Goal: Transaction & Acquisition: Purchase product/service

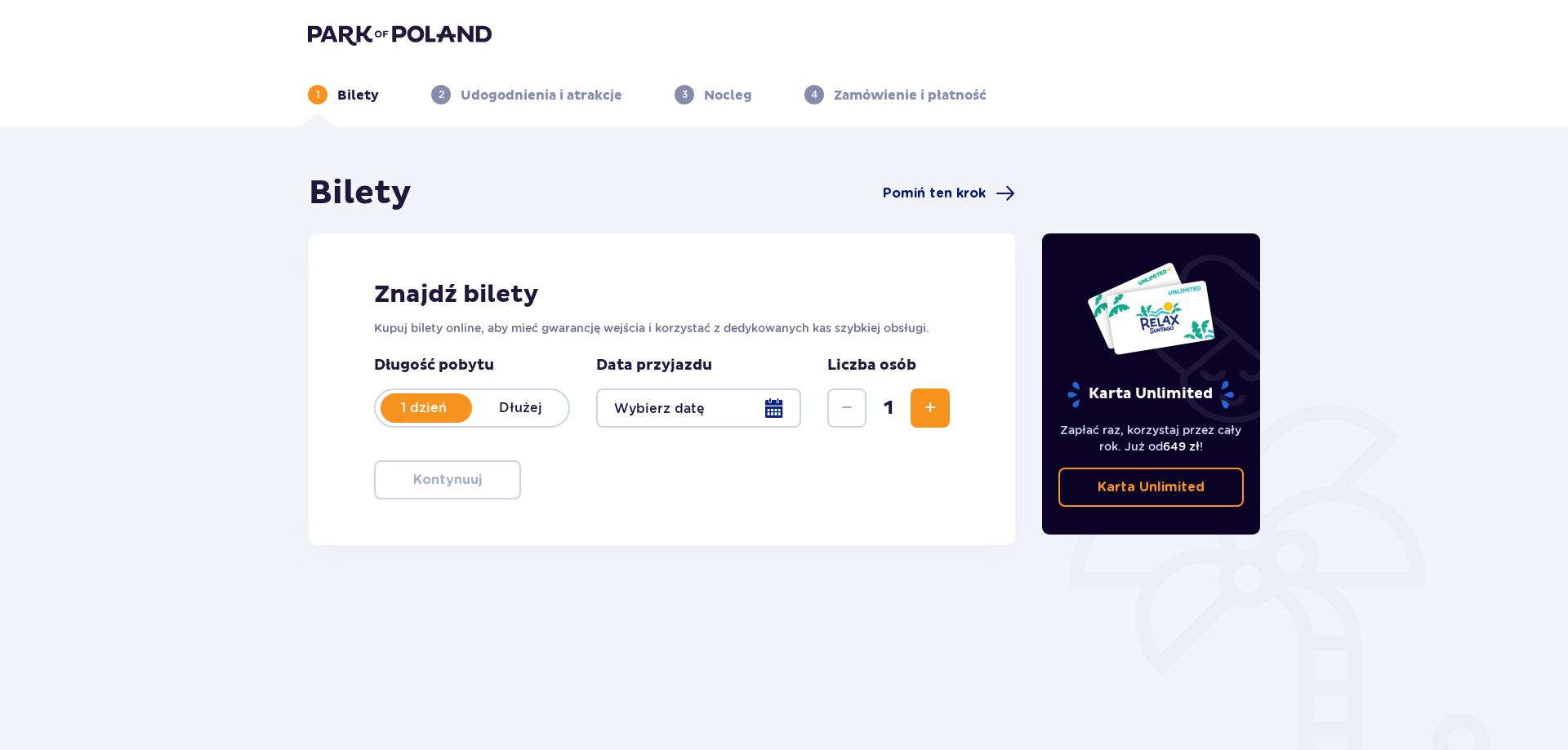
click at [975, 190] on span "Pomiń ten krok" at bounding box center [935, 193] width 103 height 18
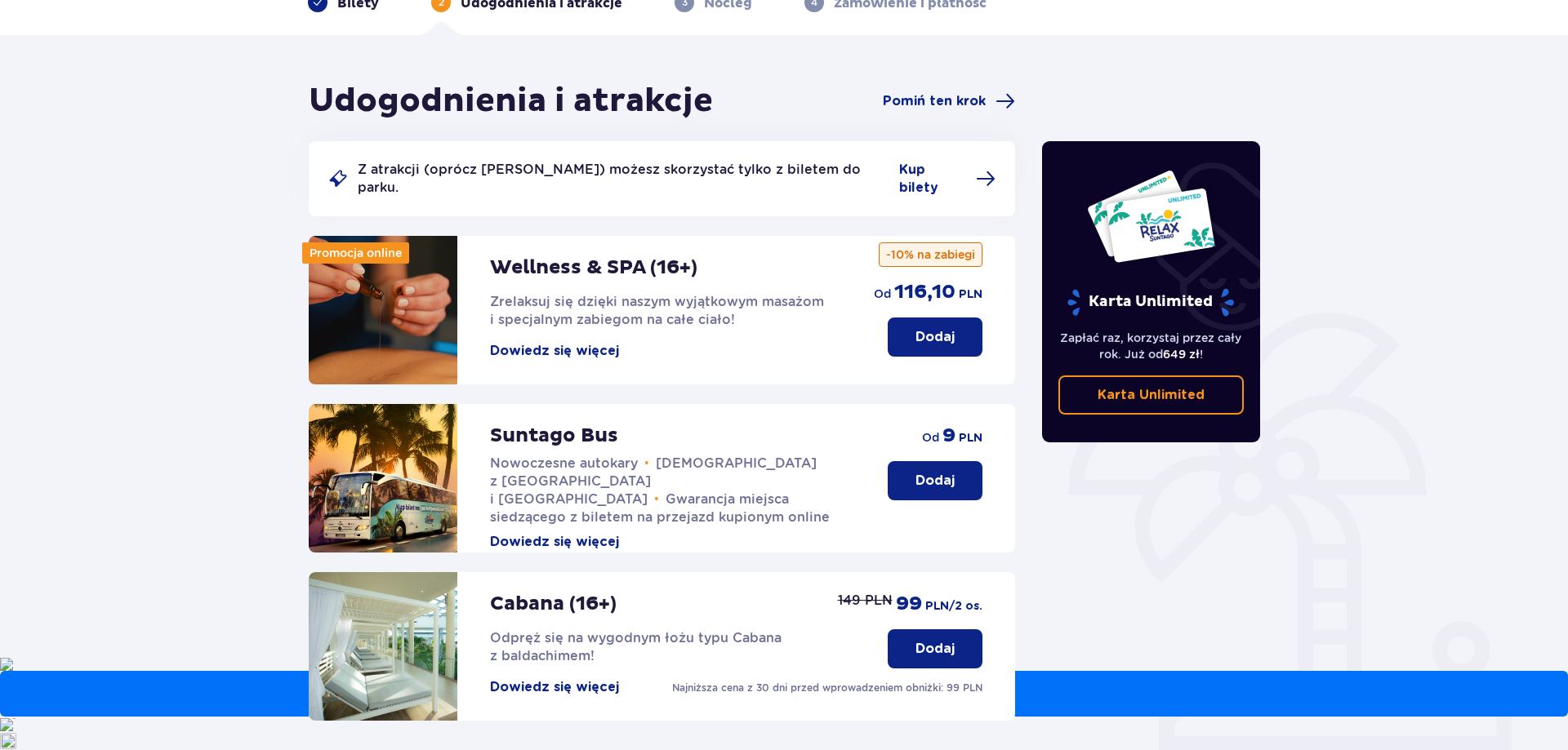
scroll to position [19, 0]
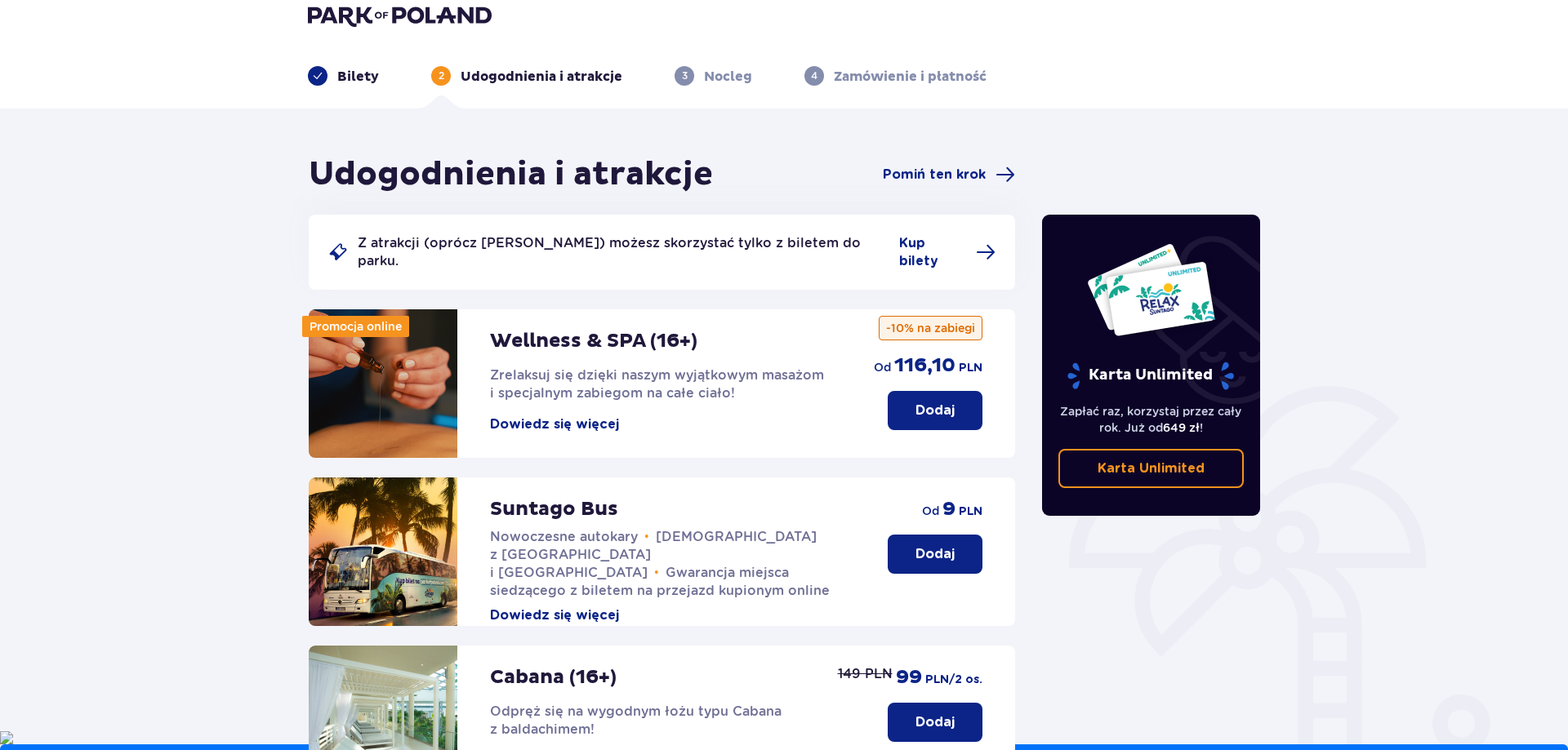
click at [337, 83] on p "Bilety" at bounding box center [358, 77] width 42 height 18
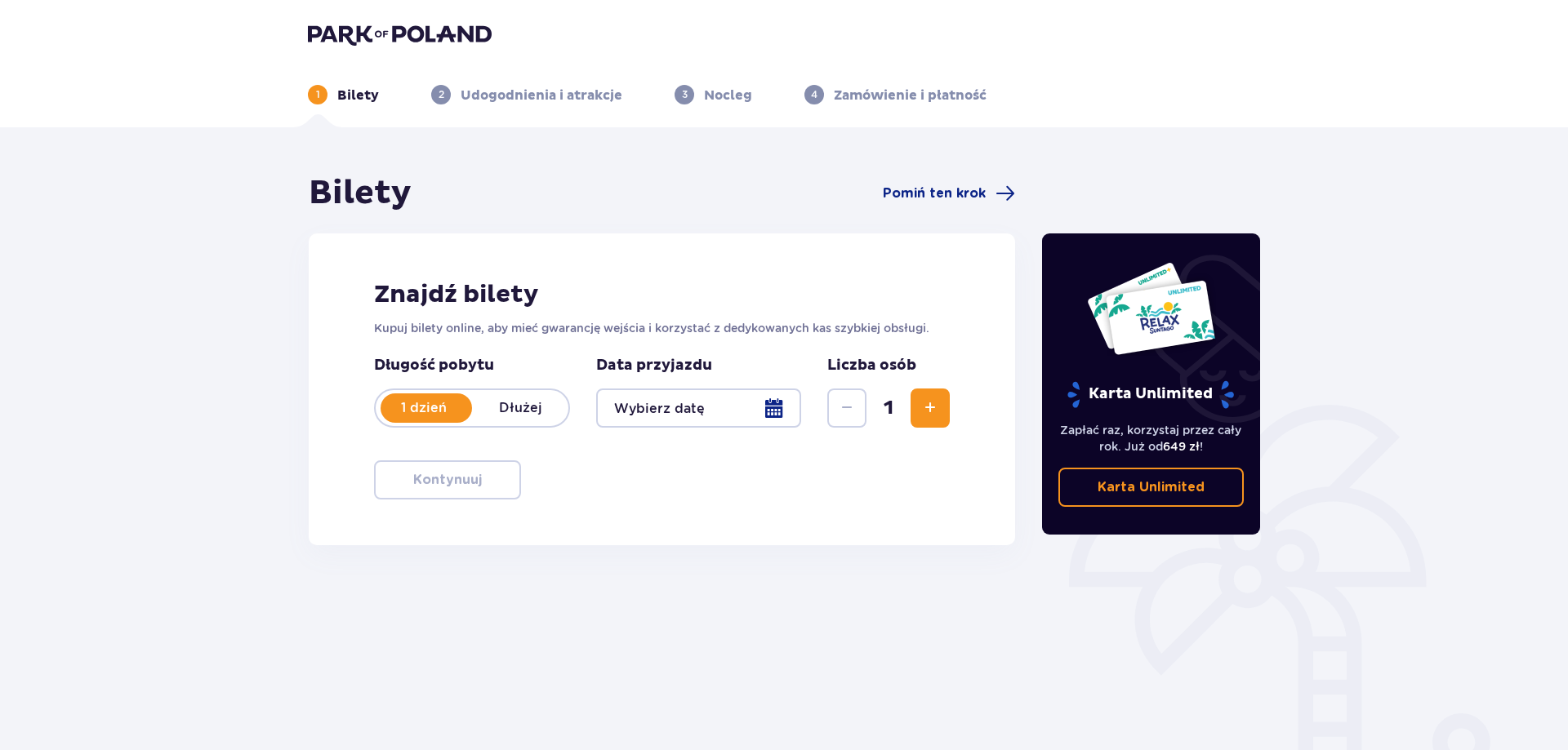
click at [680, 405] on div at bounding box center [698, 408] width 205 height 39
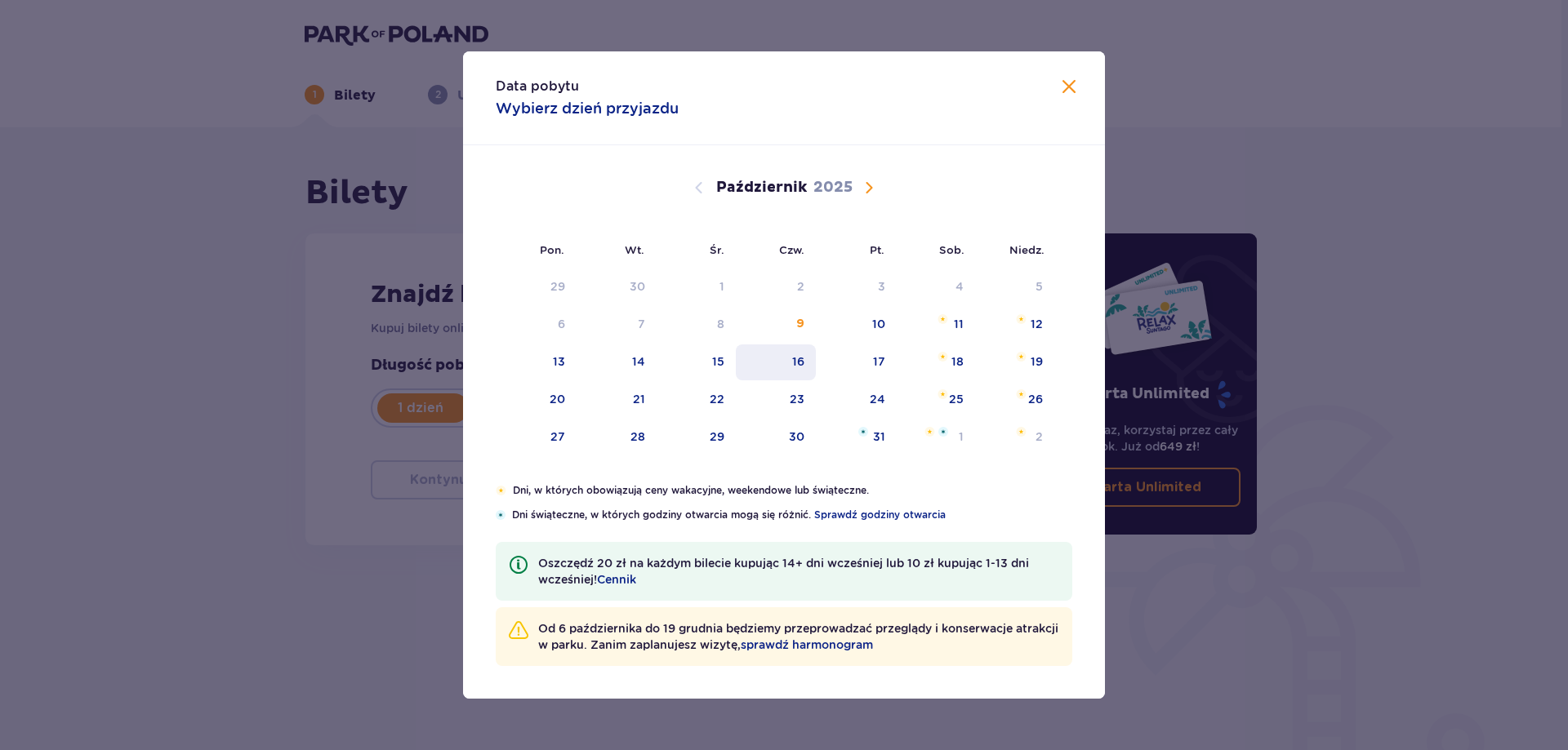
click at [801, 371] on div "16" at bounding box center [776, 362] width 81 height 36
drag, startPoint x: 801, startPoint y: 371, endPoint x: 954, endPoint y: 355, distance: 153.8
click at [943, 363] on tr "13 14 15 16 17 18 19" at bounding box center [775, 362] width 558 height 36
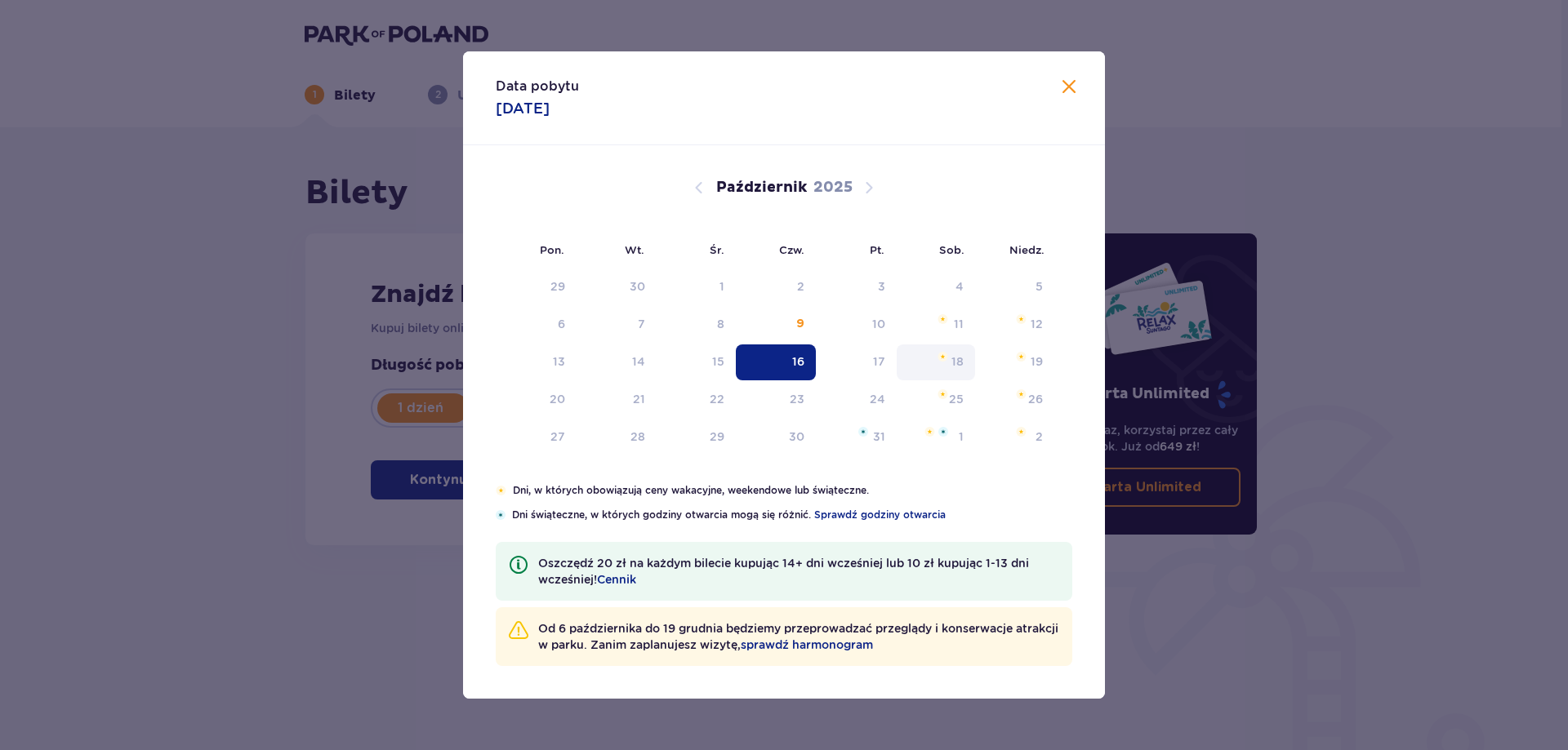
type input "[DATE]"
click at [954, 355] on div "18" at bounding box center [957, 362] width 12 height 16
click at [954, 355] on div "Znajdź bilety Kupuj bilety online, aby mieć gwarancję wejścia i korzystać z ded…" at bounding box center [658, 388] width 706 height 312
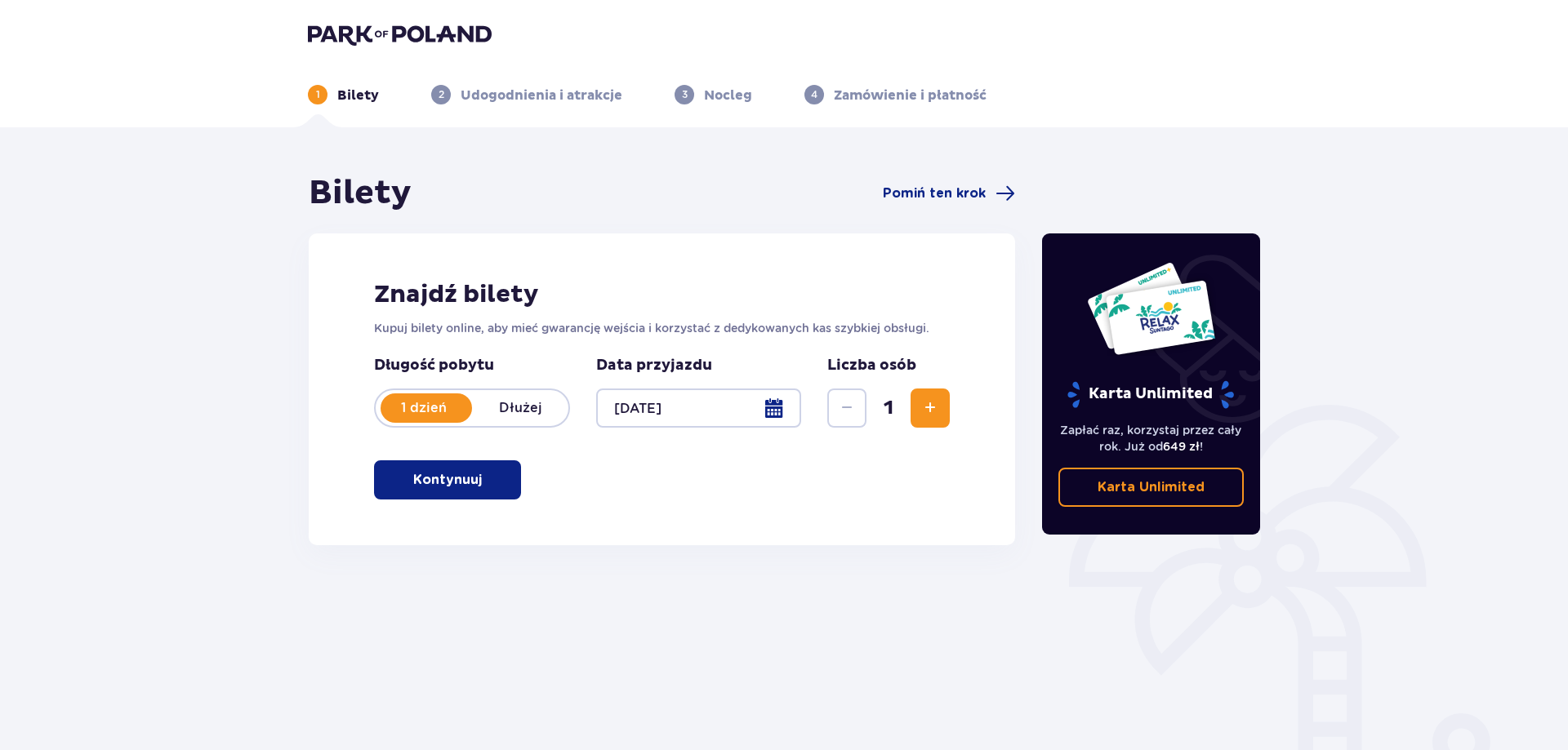
click at [439, 479] on p "Kontynuuj" at bounding box center [448, 480] width 69 height 18
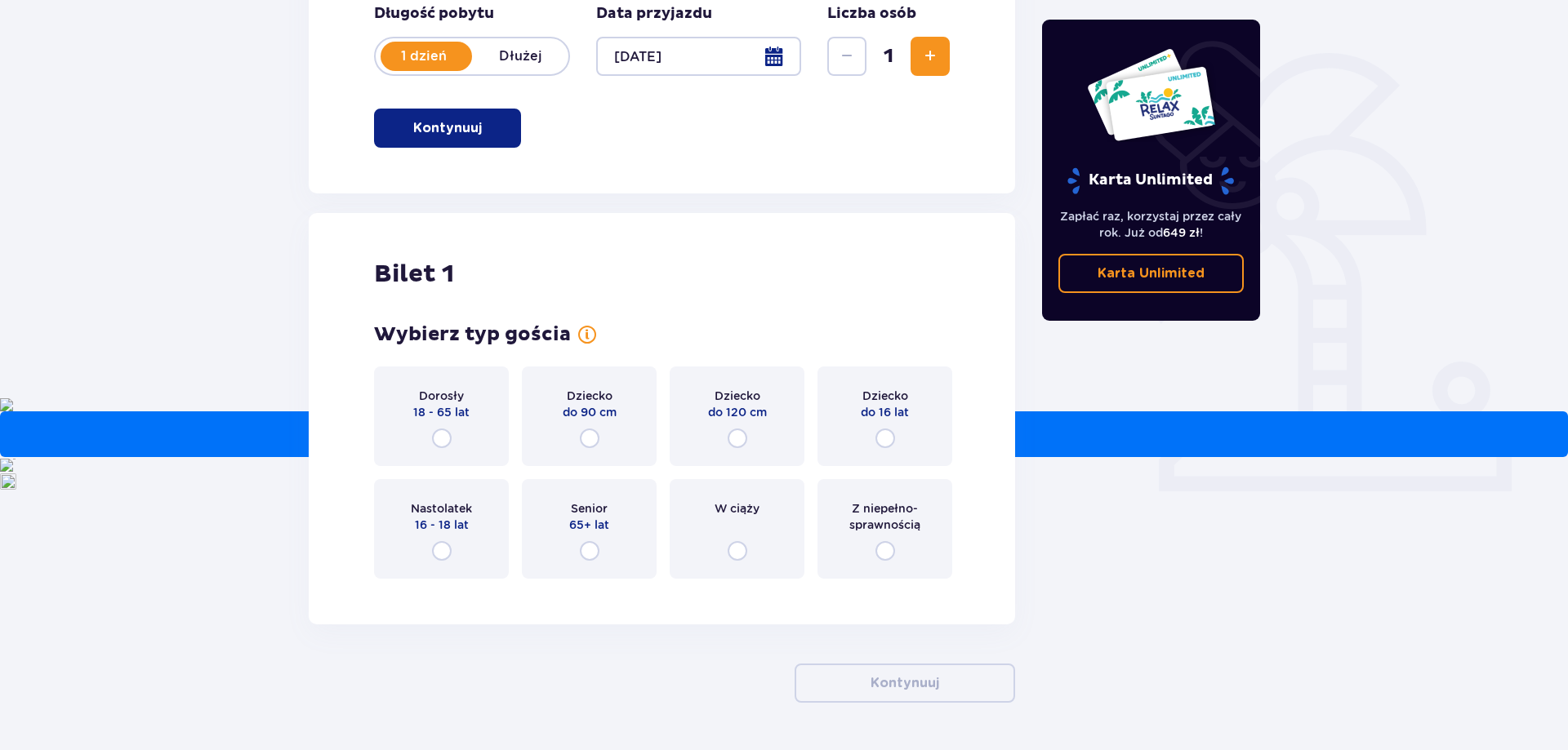
scroll to position [402, 0]
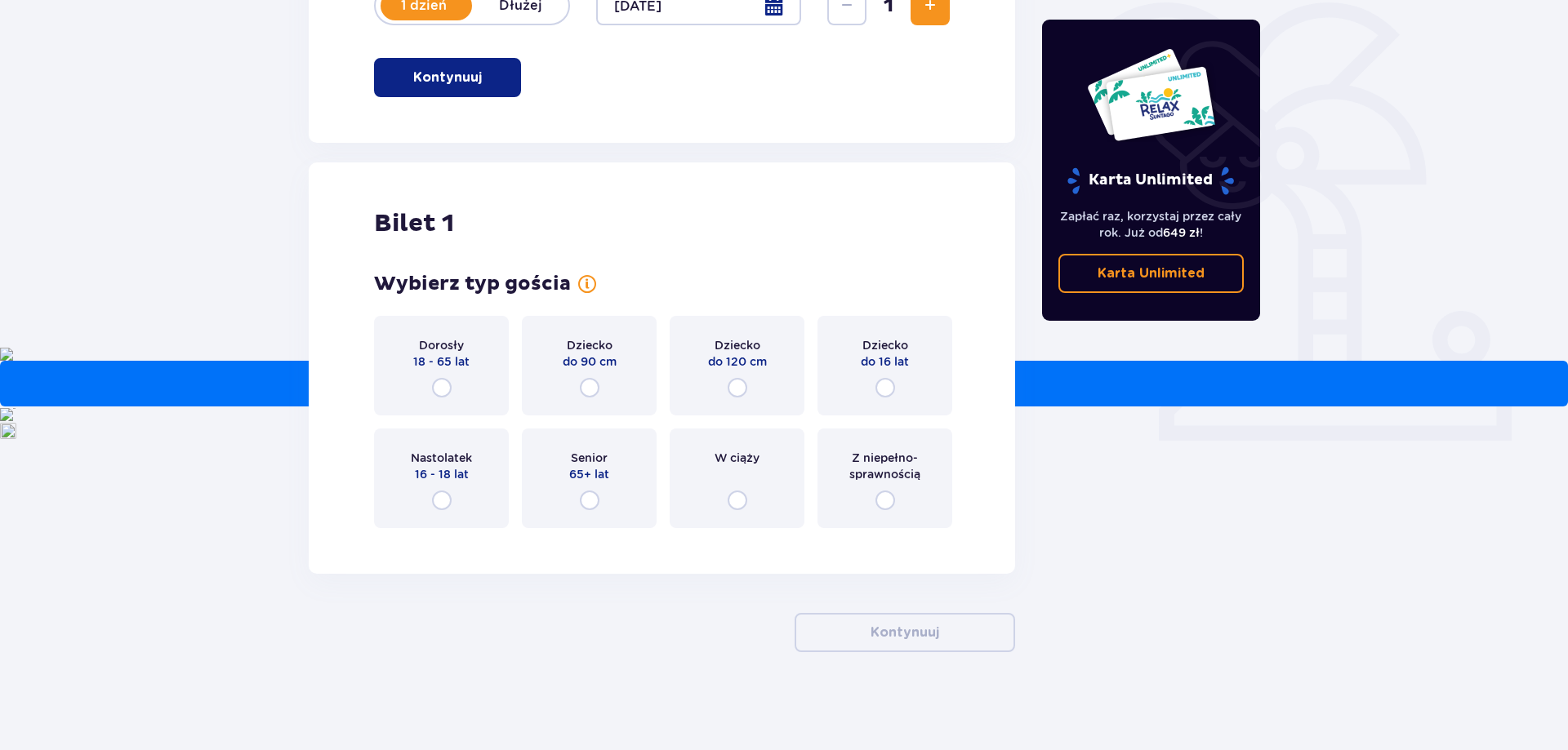
click at [441, 382] on input "radio" at bounding box center [442, 388] width 20 height 20
radio input "true"
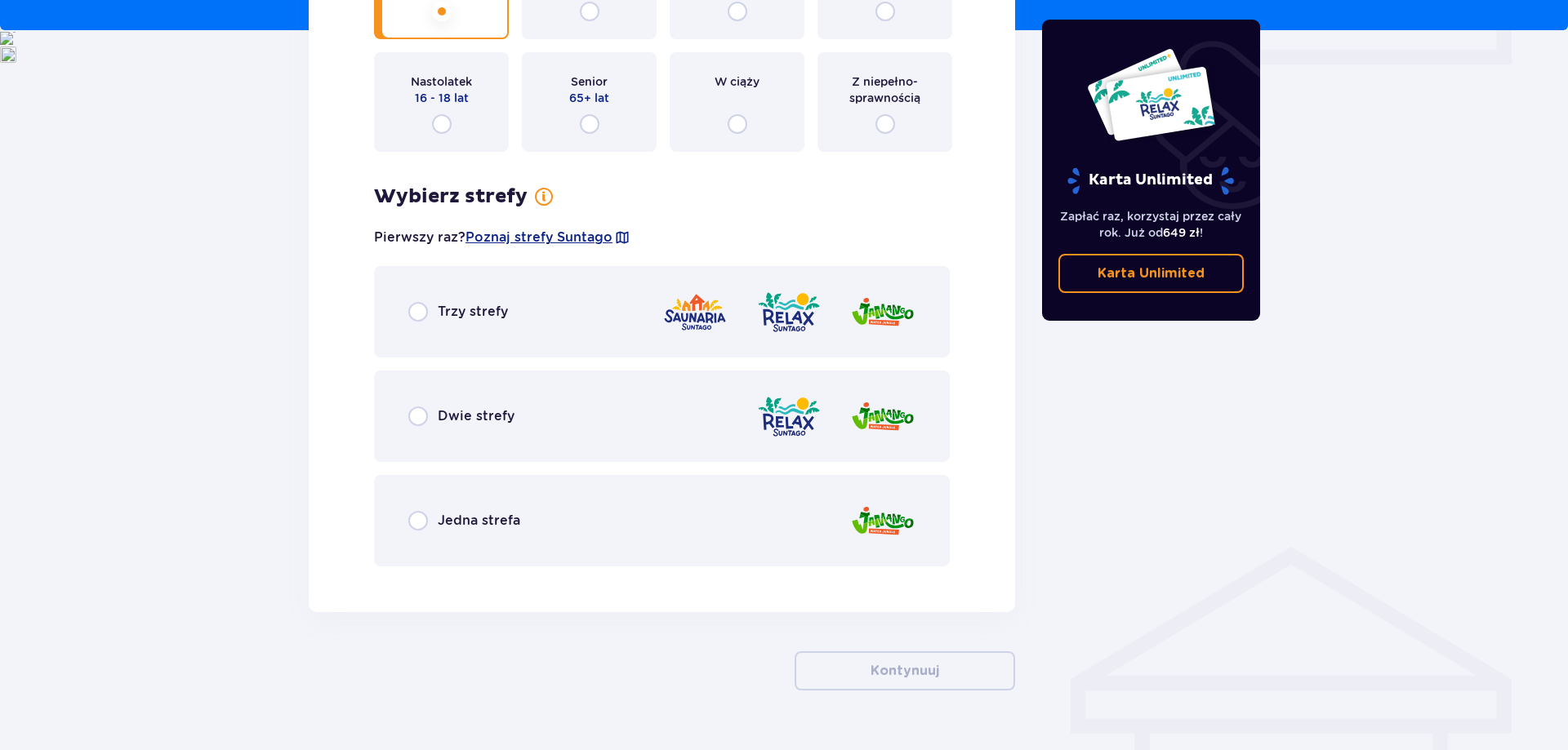
scroll to position [817, 0]
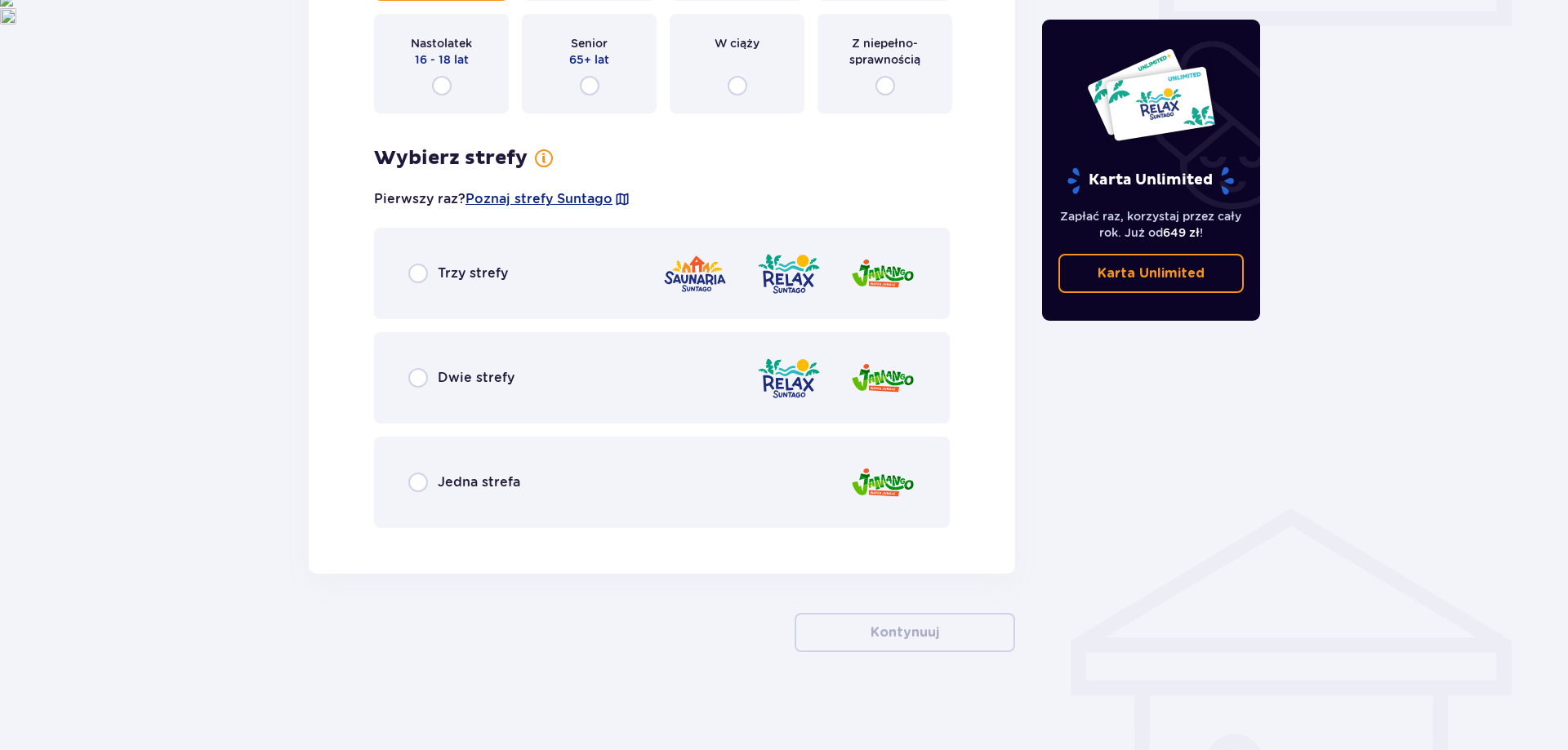
click at [438, 269] on span "Trzy strefy" at bounding box center [473, 273] width 70 height 18
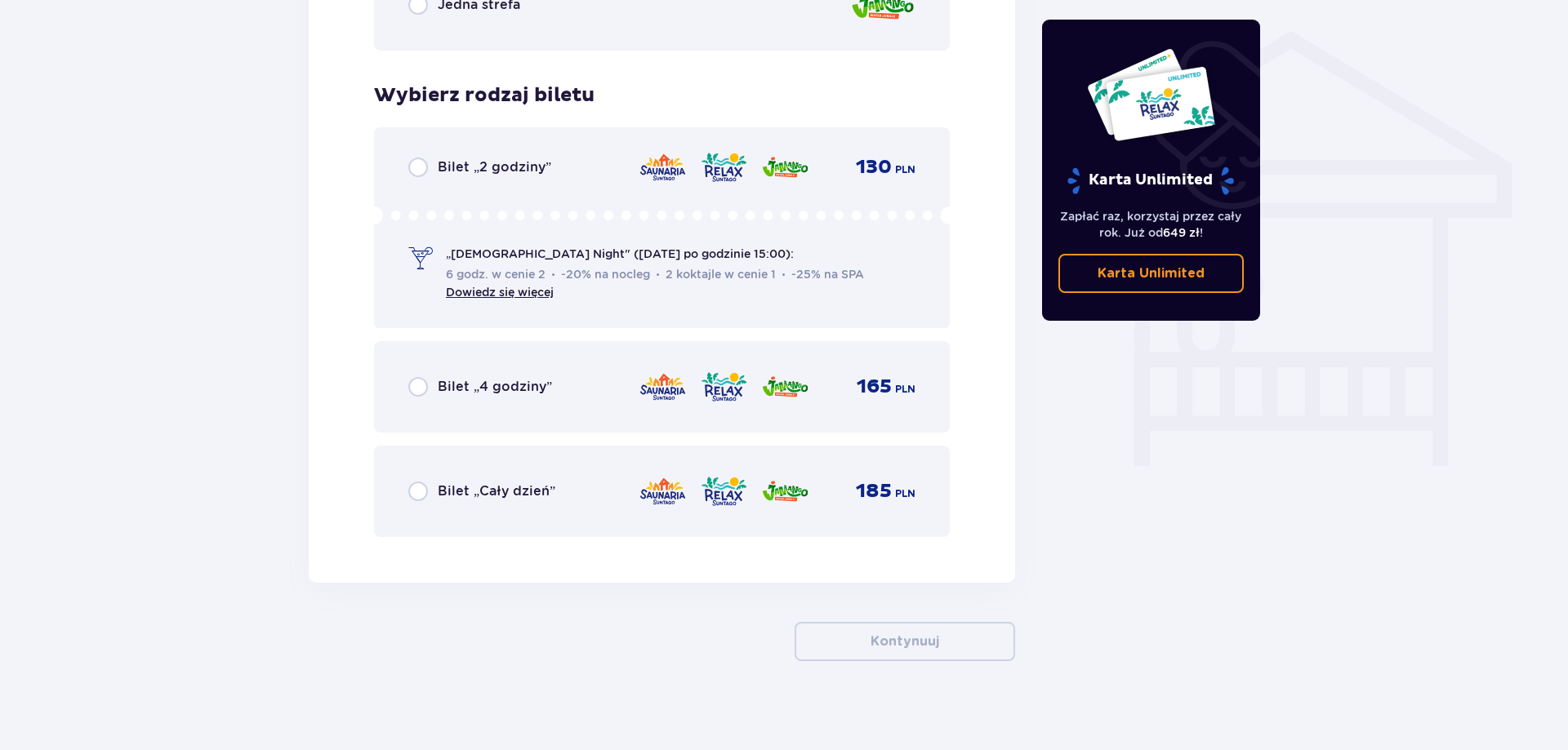
scroll to position [1303, 0]
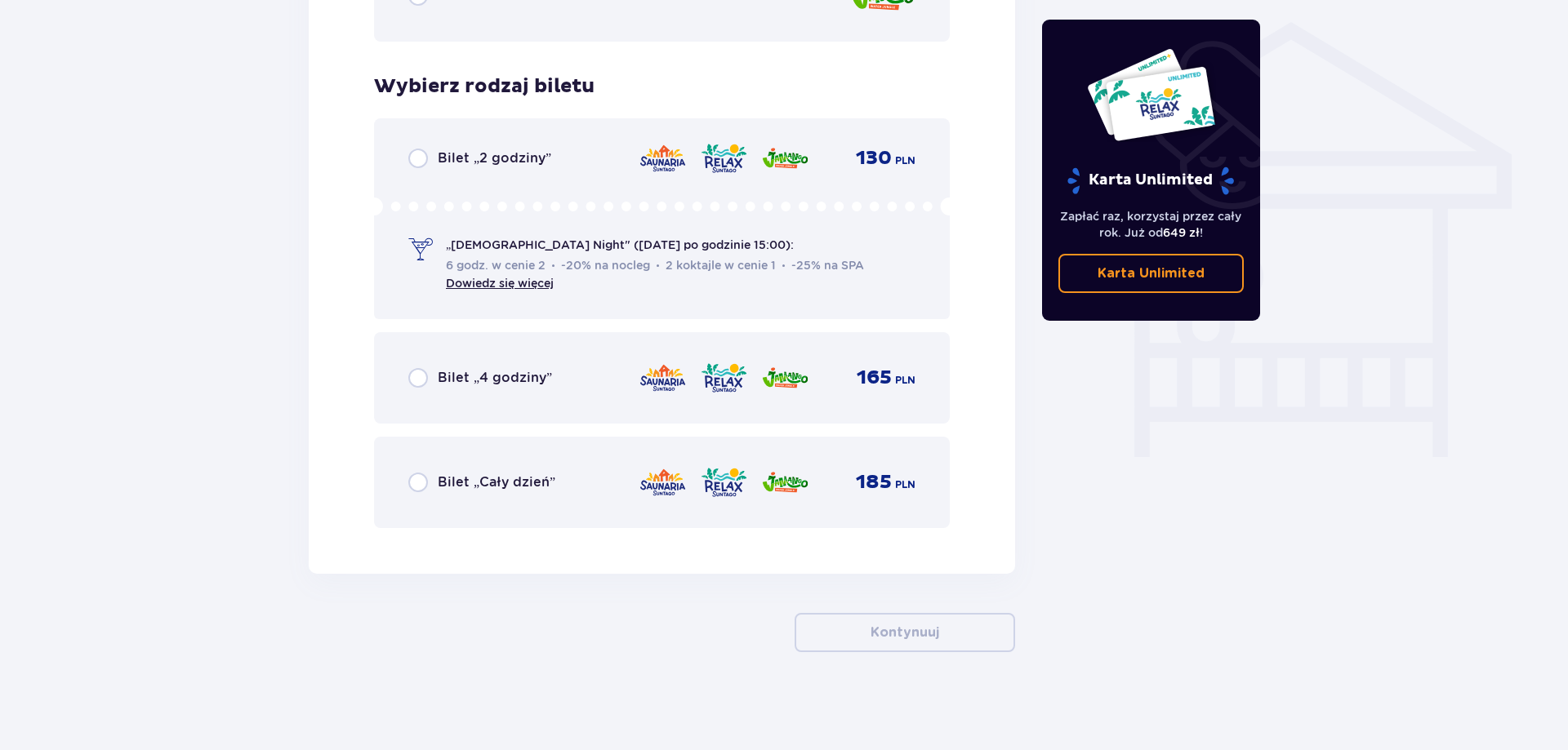
click at [421, 487] on input "radio" at bounding box center [418, 483] width 20 height 20
radio input "true"
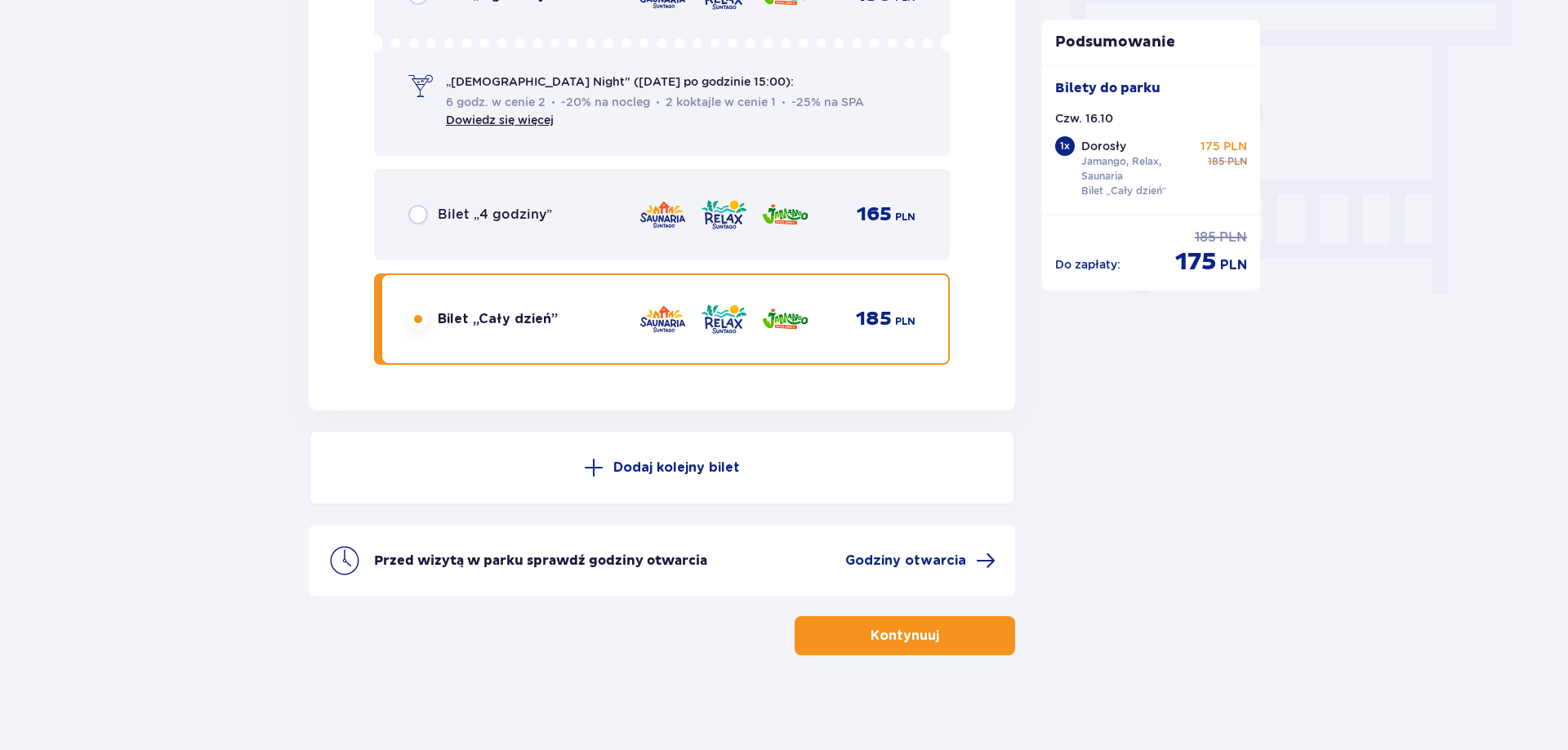
scroll to position [1470, 0]
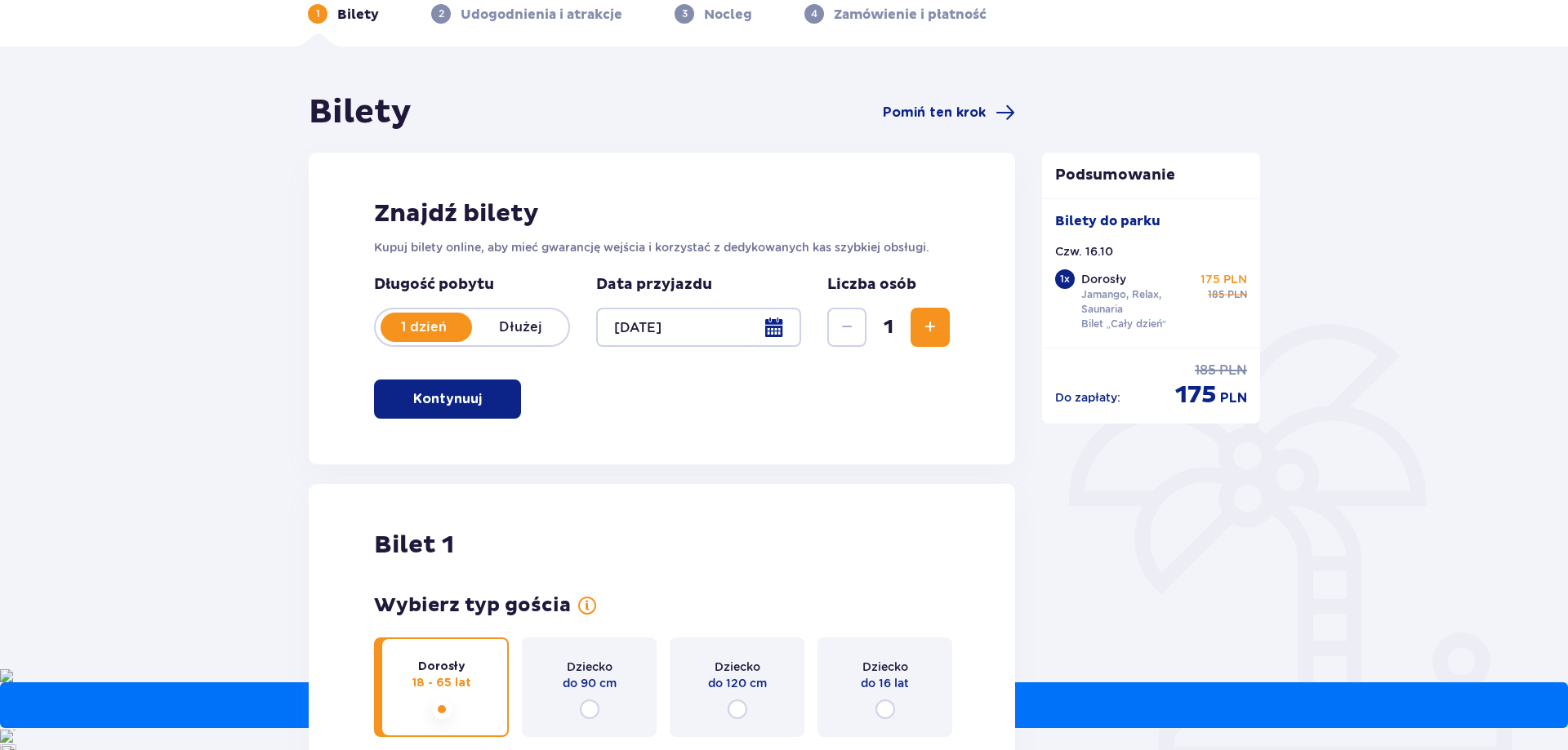
scroll to position [0, 0]
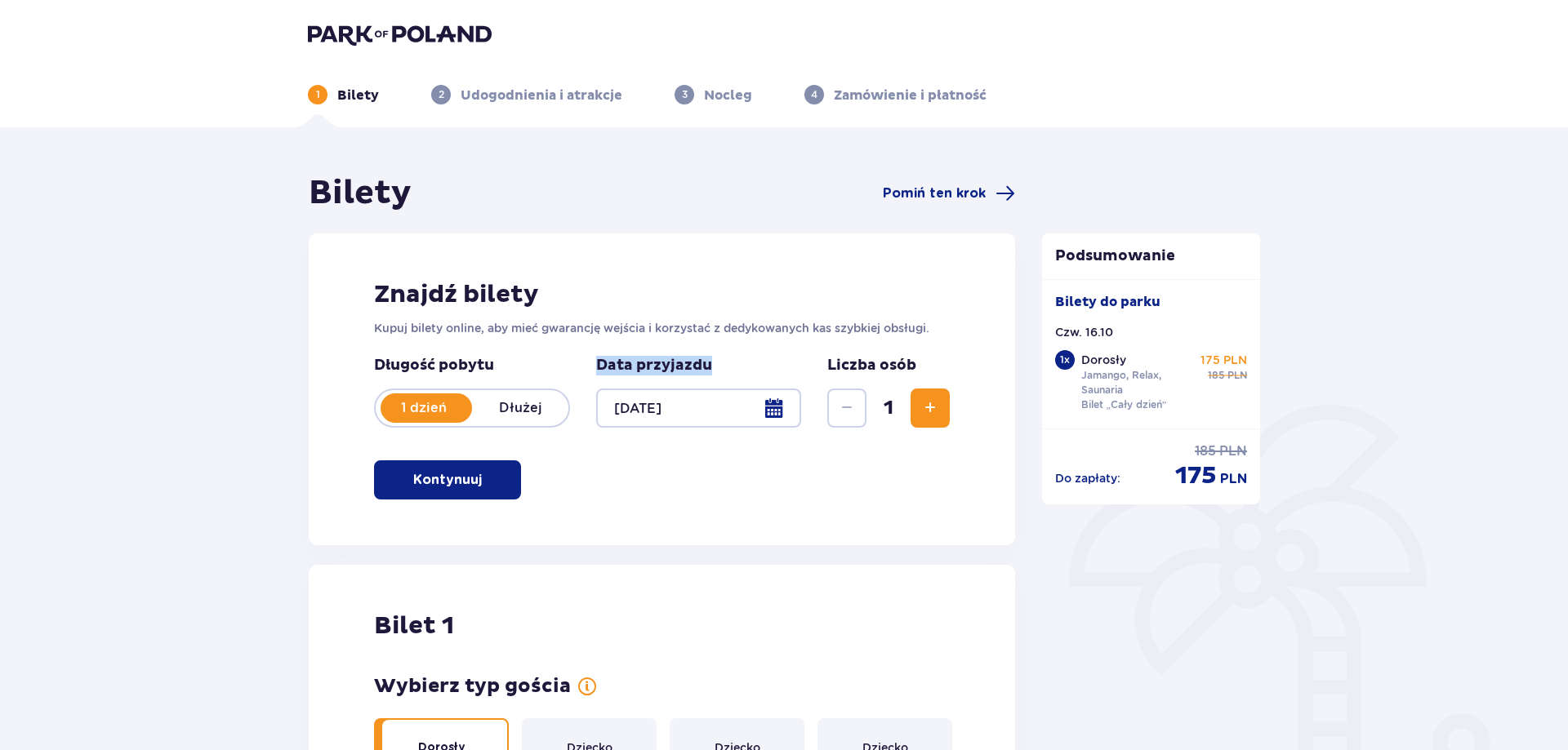
drag, startPoint x: 964, startPoint y: 187, endPoint x: 593, endPoint y: 397, distance: 426.3
click at [779, 407] on div at bounding box center [698, 408] width 205 height 39
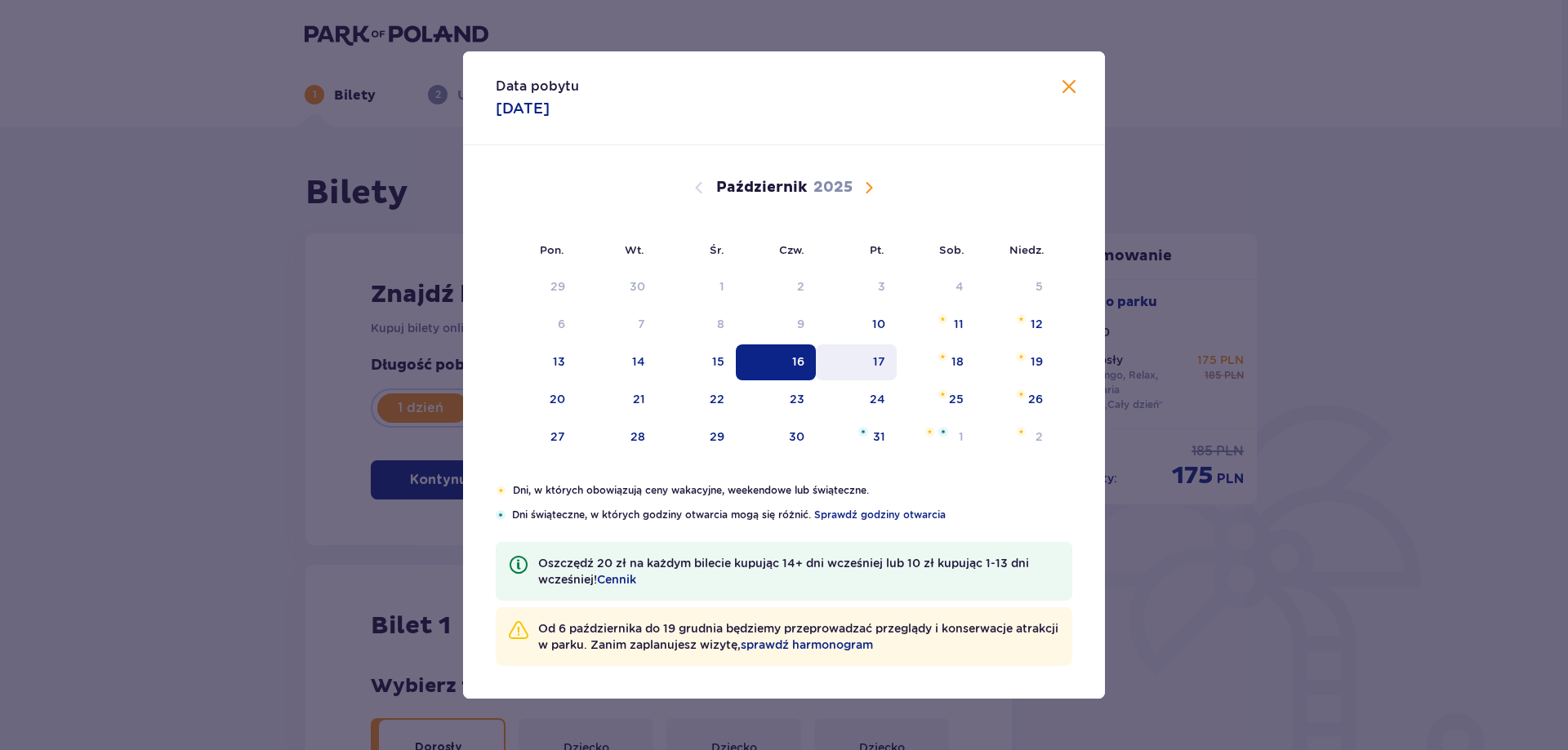
click at [876, 368] on div "17" at bounding box center [879, 362] width 12 height 16
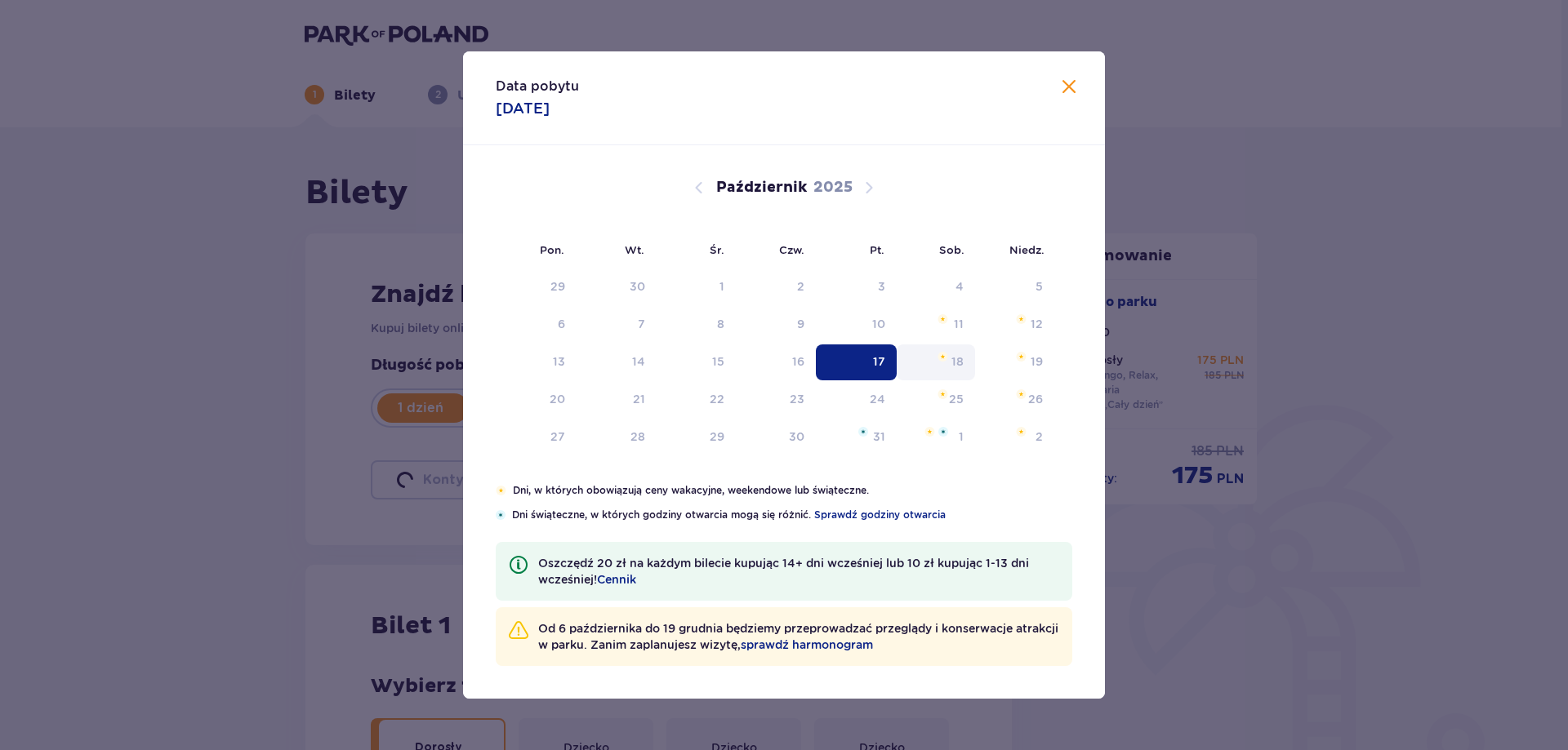
click at [953, 362] on div "Znajdź bilety Kupuj bilety online, aby mieć gwarancję wejścia i korzystać z ded…" at bounding box center [658, 388] width 706 height 312
type input "[DATE]"
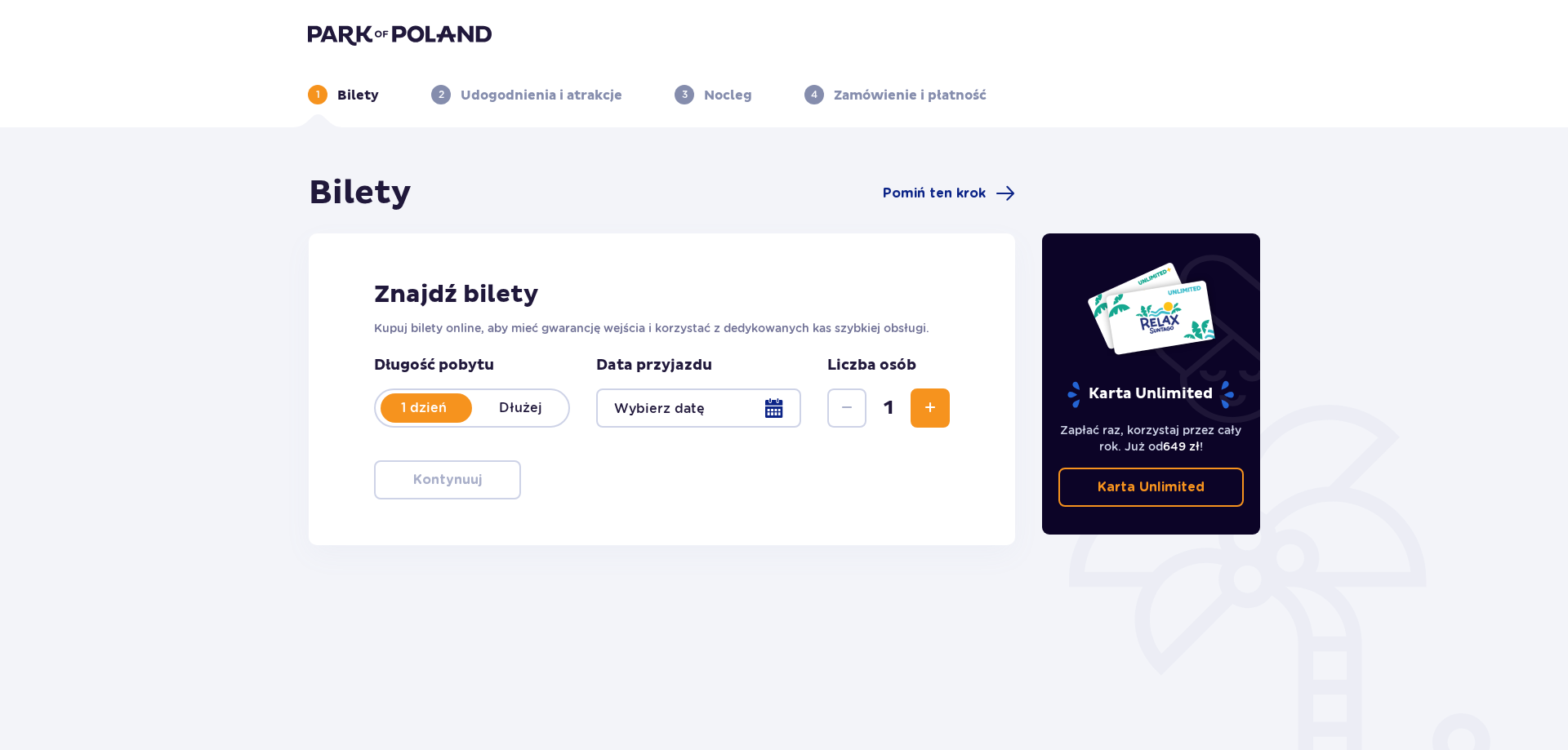
click at [770, 405] on div at bounding box center [698, 408] width 205 height 39
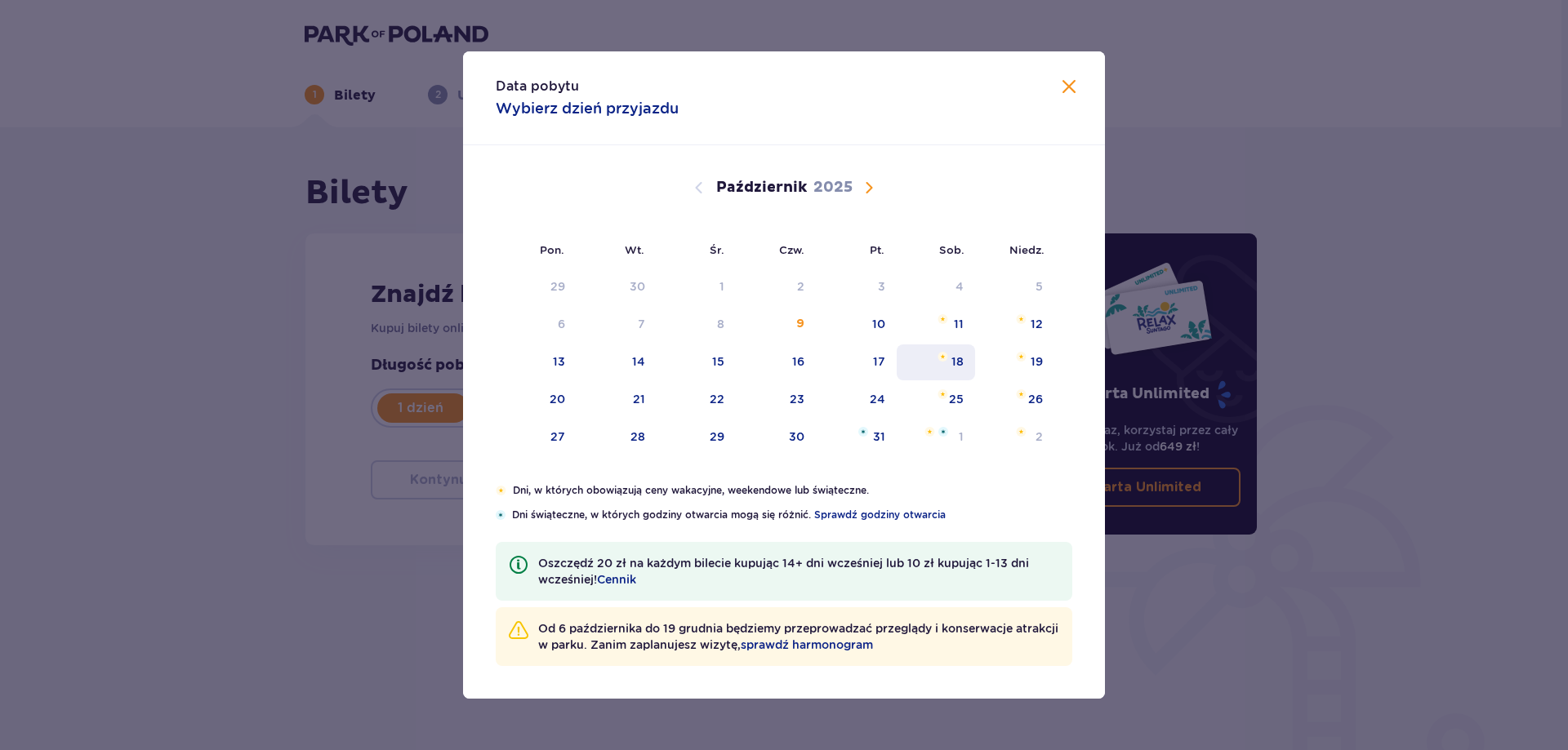
click at [960, 355] on div "18" at bounding box center [957, 362] width 12 height 16
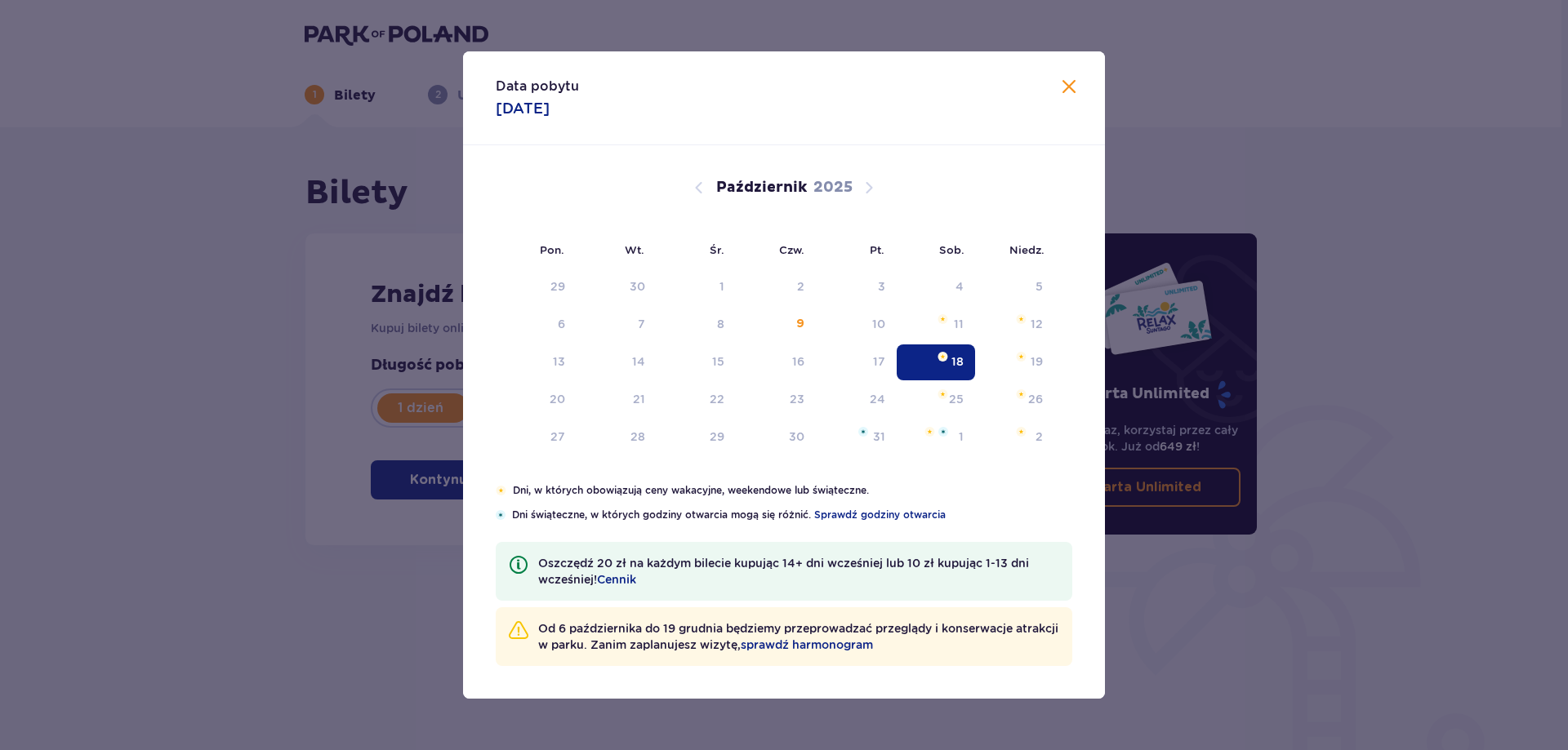
type input "[DATE]"
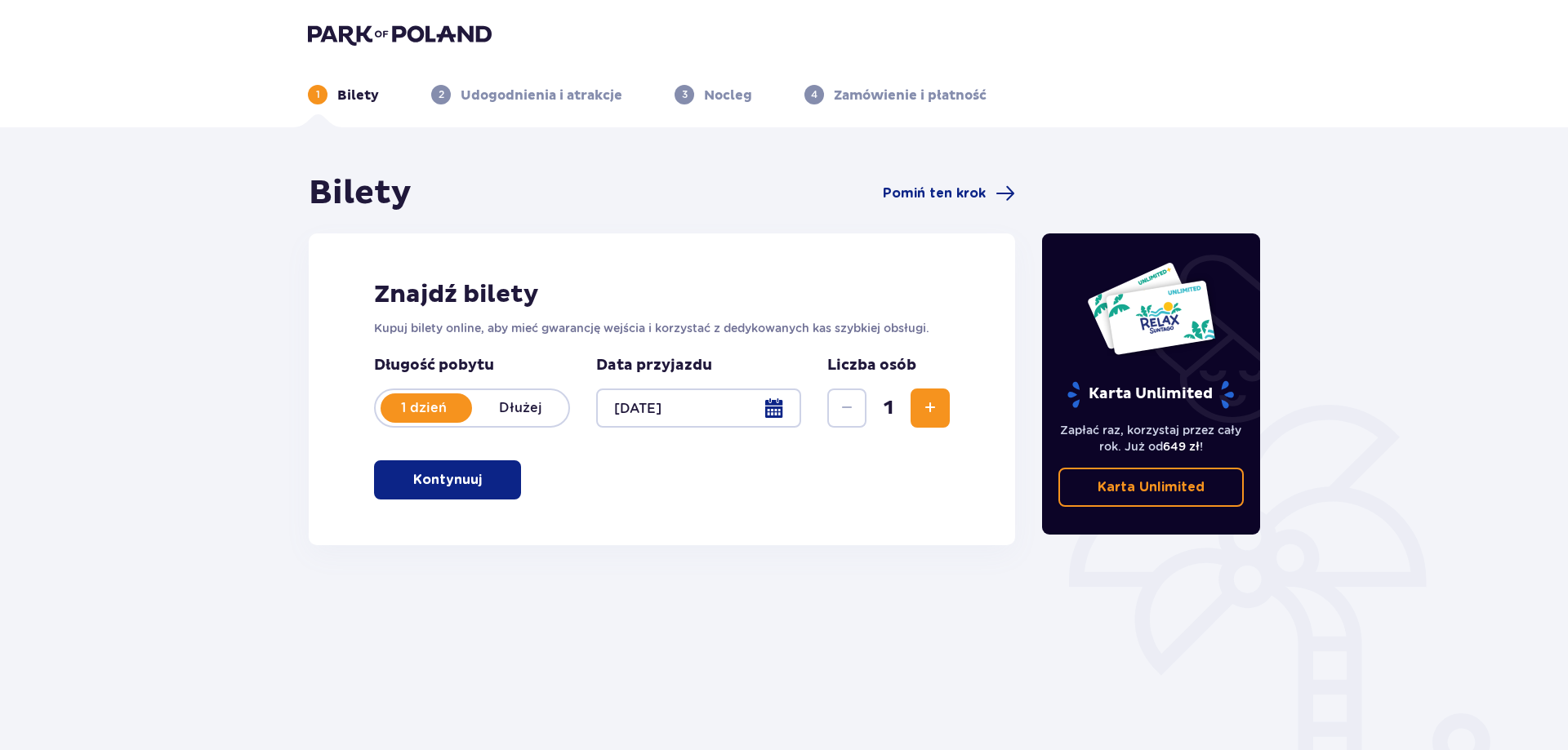
click at [476, 488] on span "button" at bounding box center [485, 480] width 20 height 20
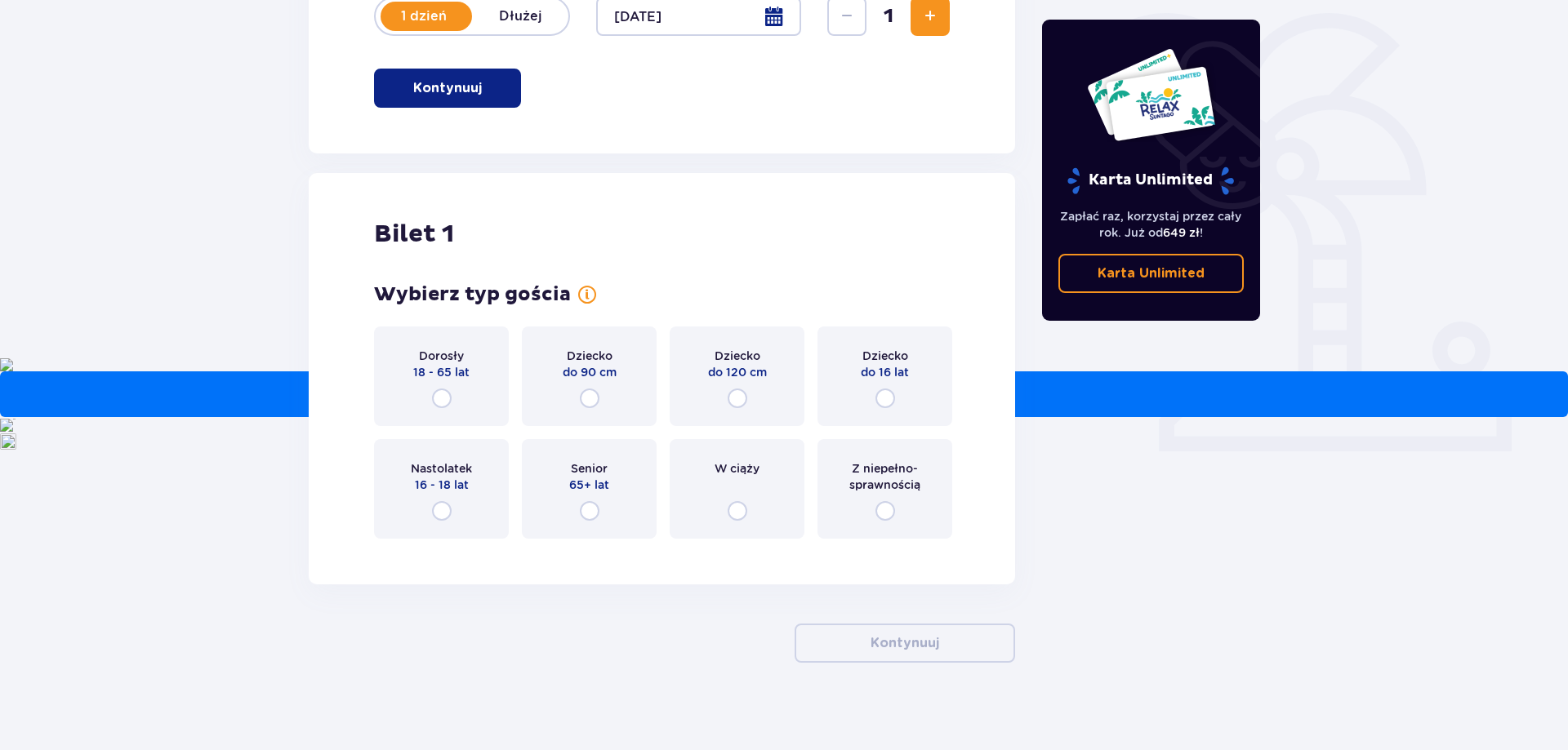
scroll to position [402, 0]
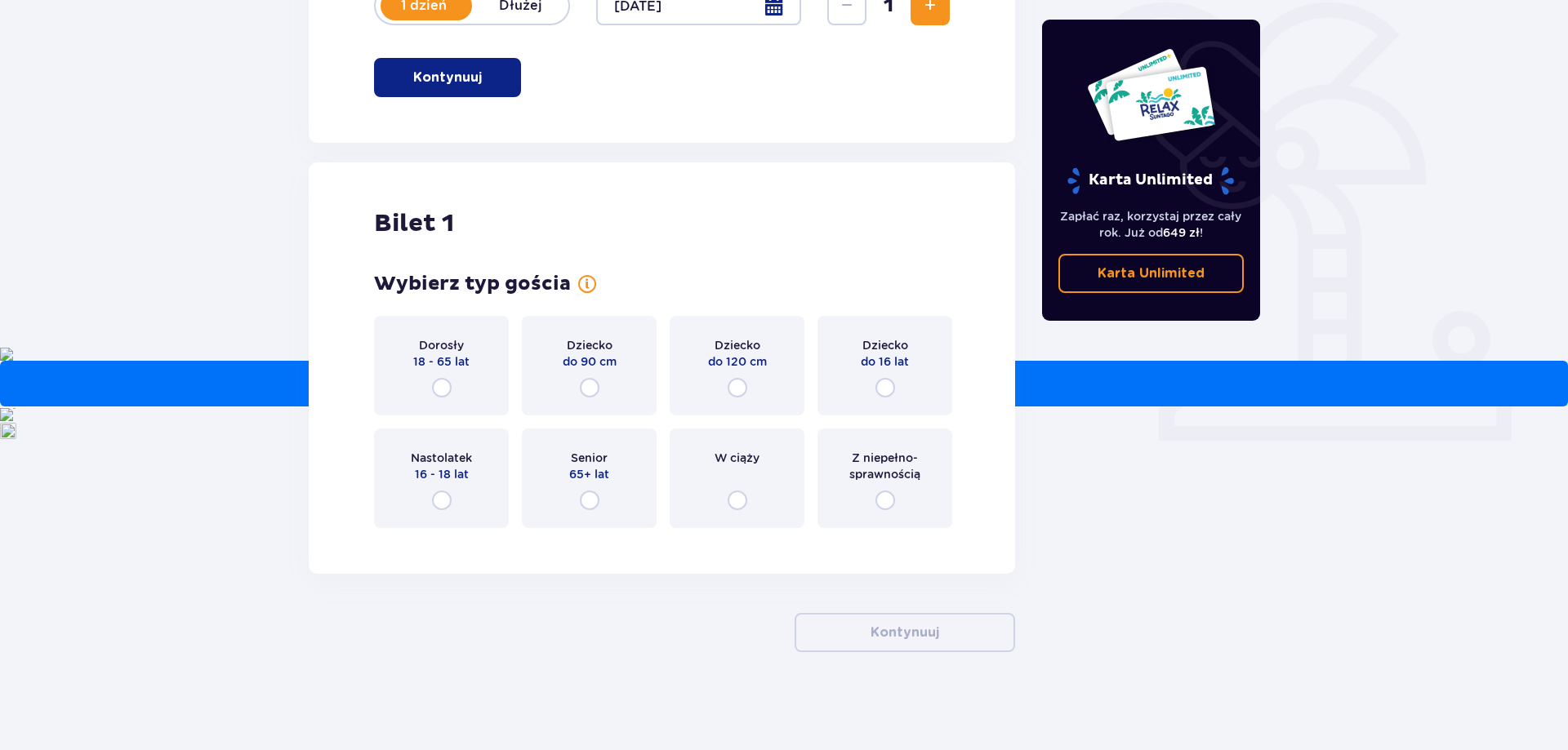
click at [447, 389] on input "radio" at bounding box center [442, 388] width 20 height 20
radio input "true"
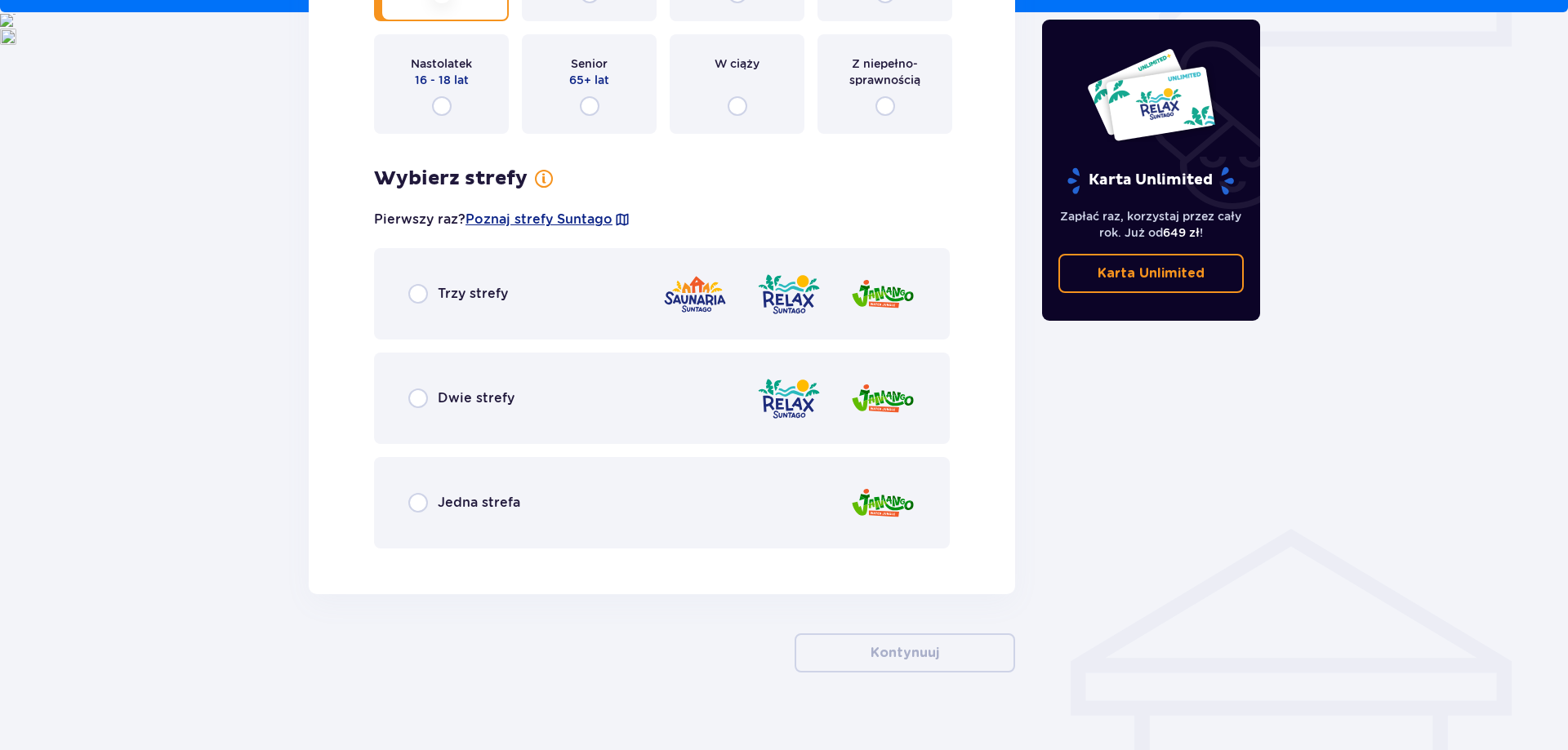
scroll to position [817, 0]
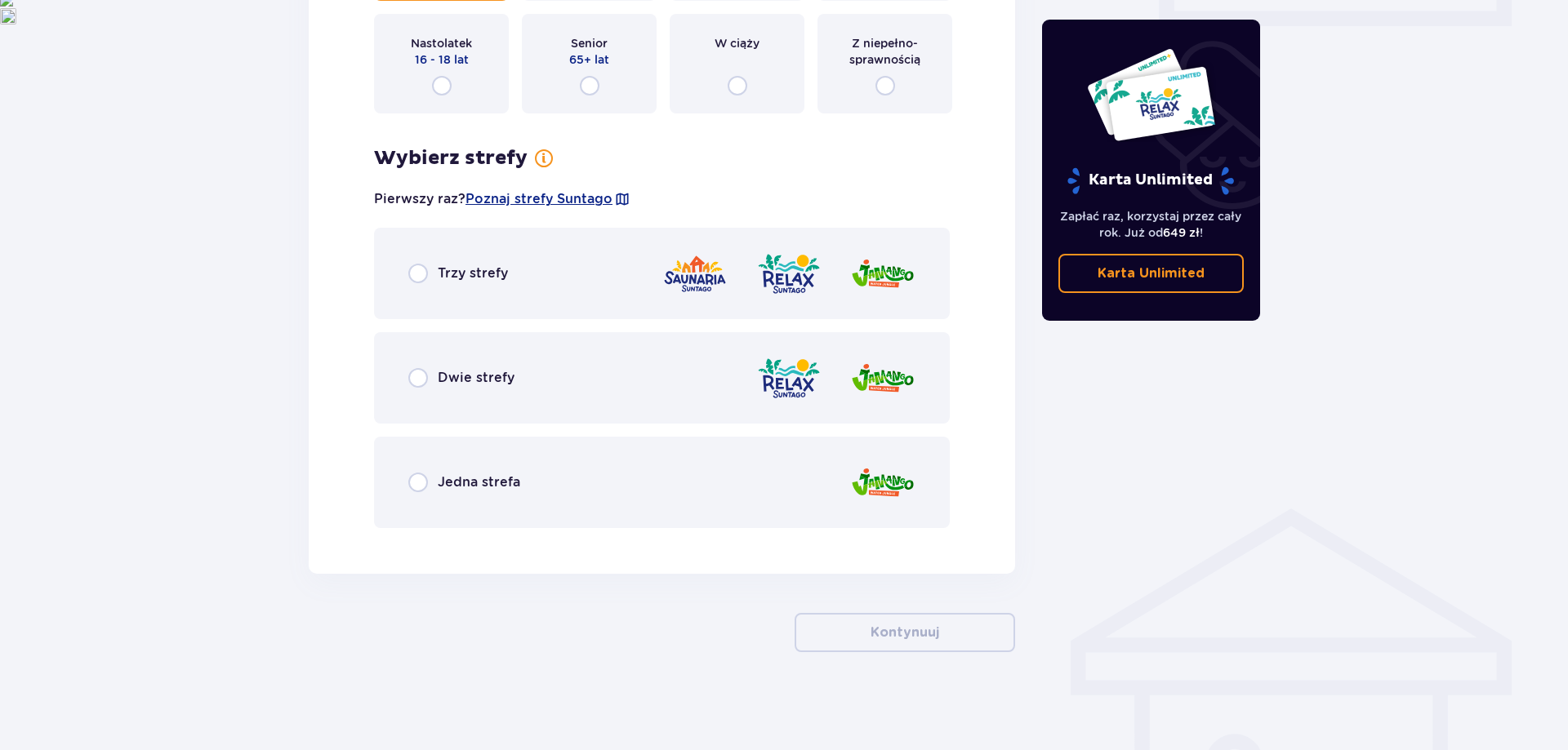
click at [583, 281] on div "Trzy strefy" at bounding box center [661, 273] width 575 height 92
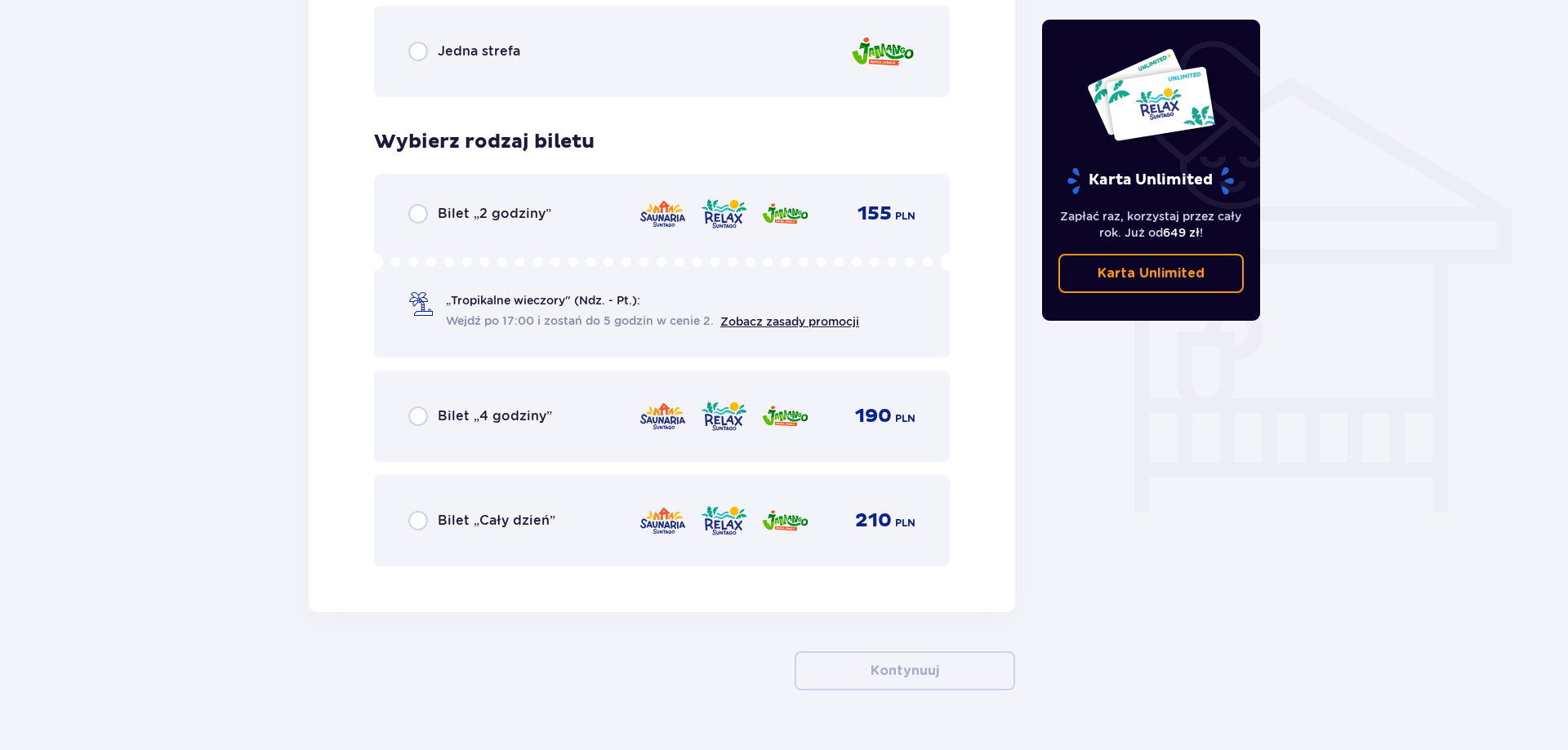
scroll to position [1286, 0]
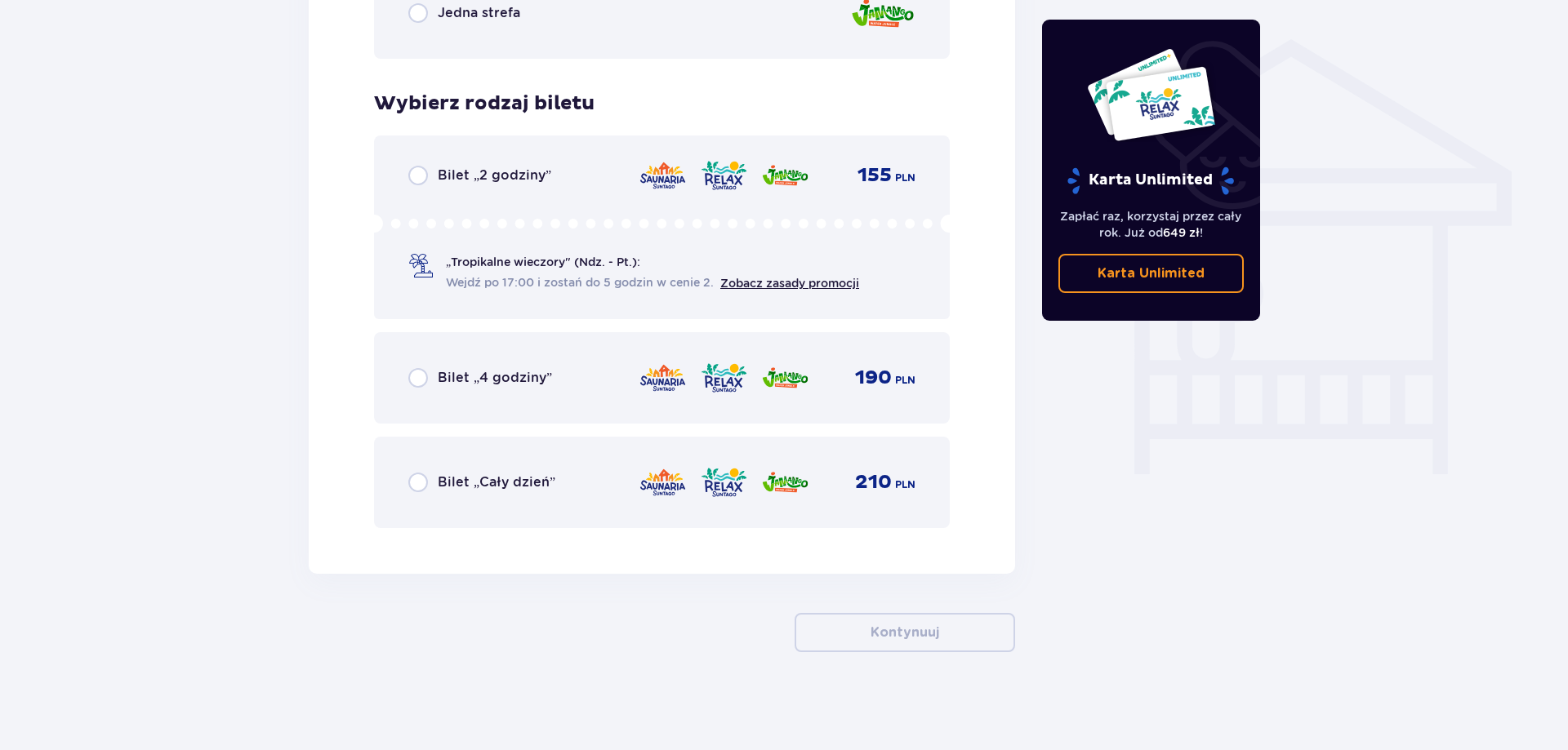
click at [564, 272] on div "„Tropikalne wieczory" (Ndz. - Pt.): Wejdź po 17:00 i zostań do 5 godzin w cenie…" at bounding box center [652, 272] width 413 height 38
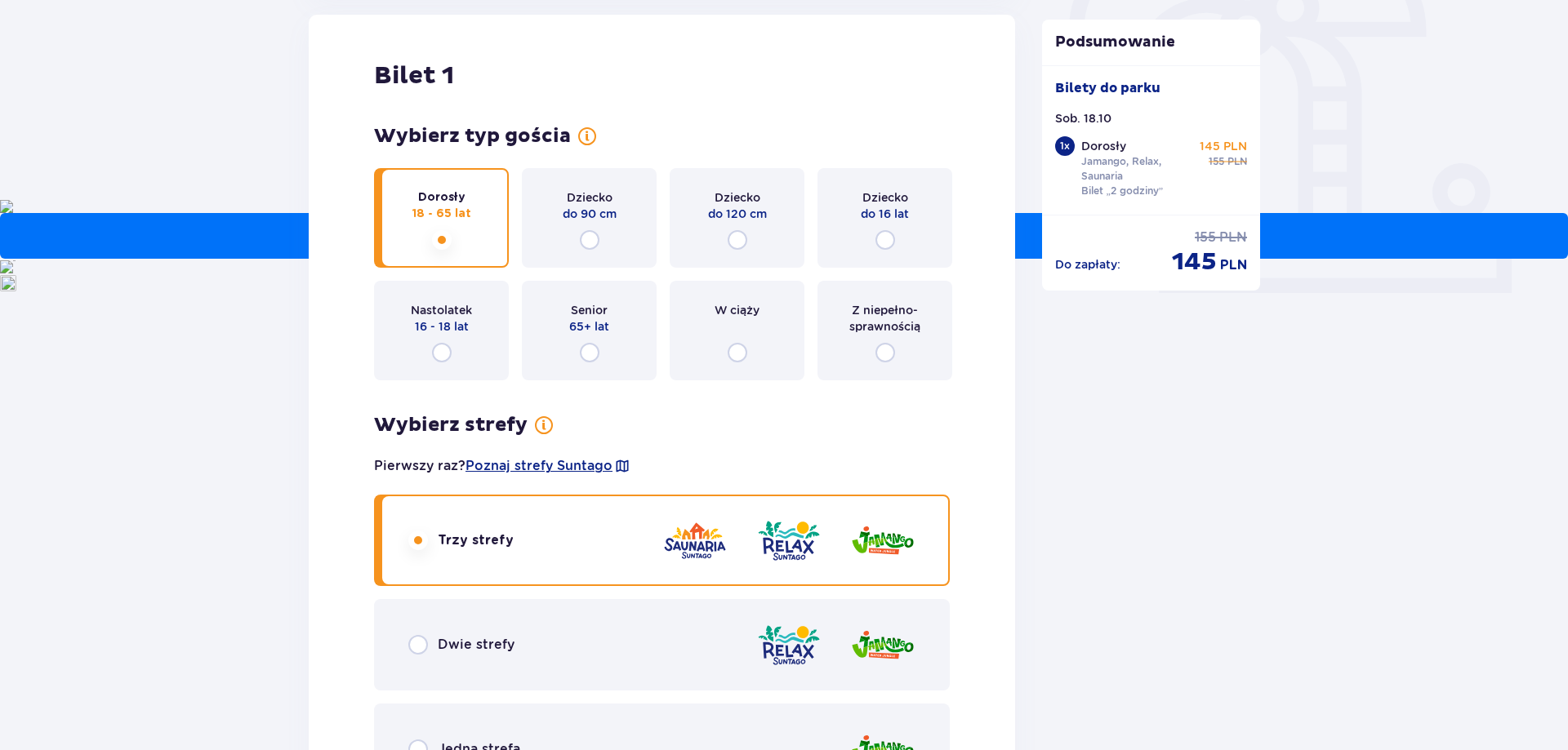
scroll to position [0, 0]
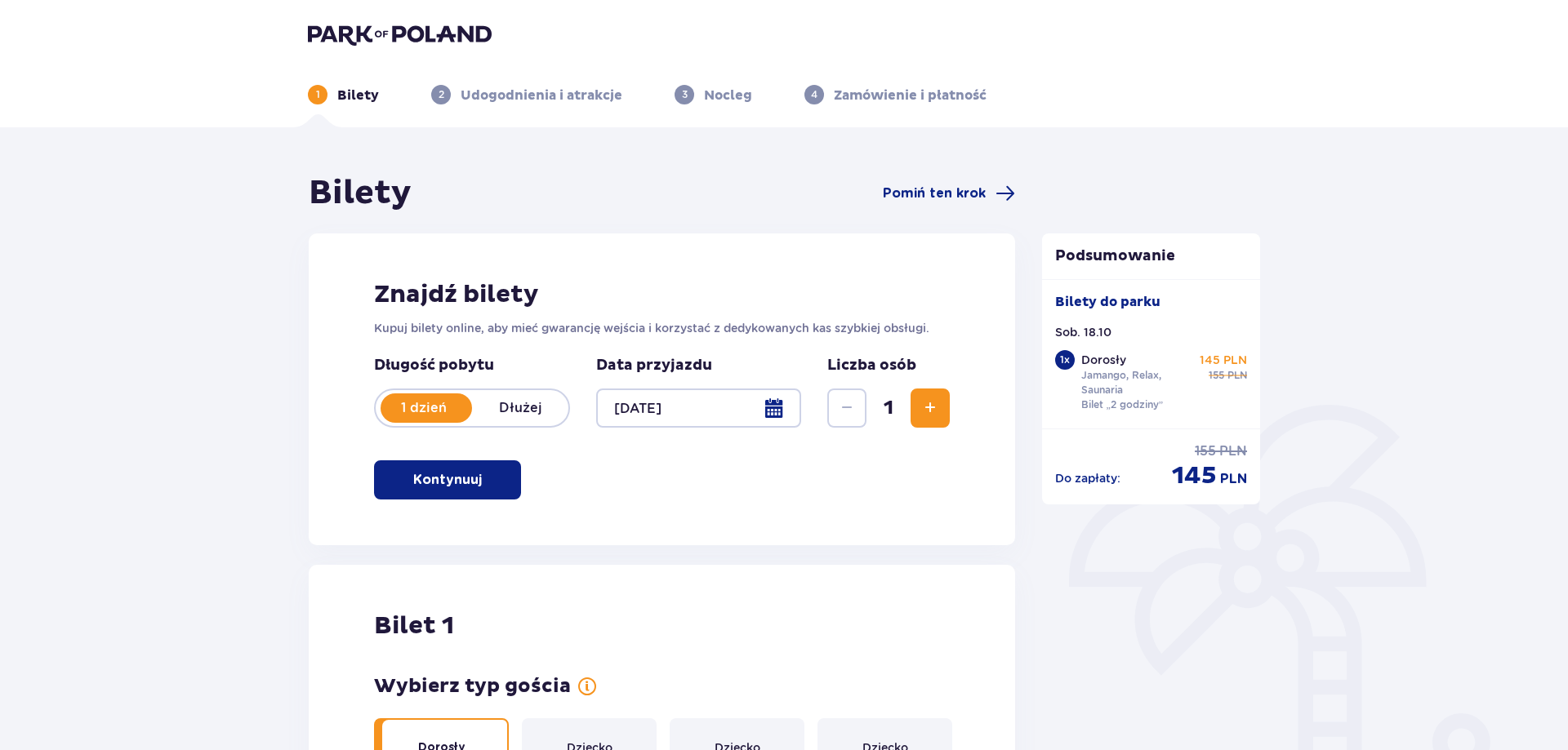
drag, startPoint x: 1113, startPoint y: 466, endPoint x: 1155, endPoint y: 463, distance: 42.1
click at [779, 407] on div at bounding box center [698, 408] width 205 height 39
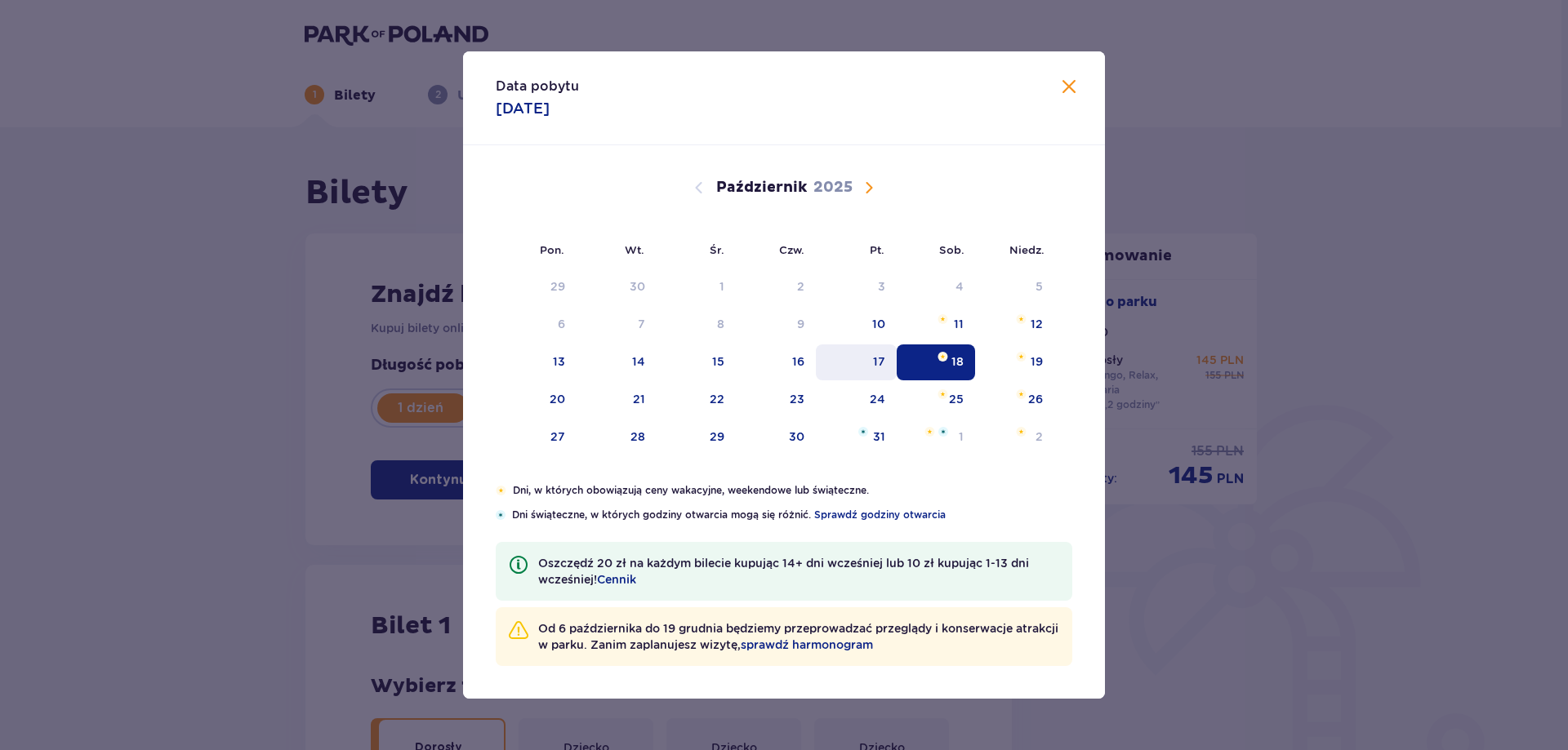
click at [882, 363] on div "17" at bounding box center [879, 362] width 12 height 16
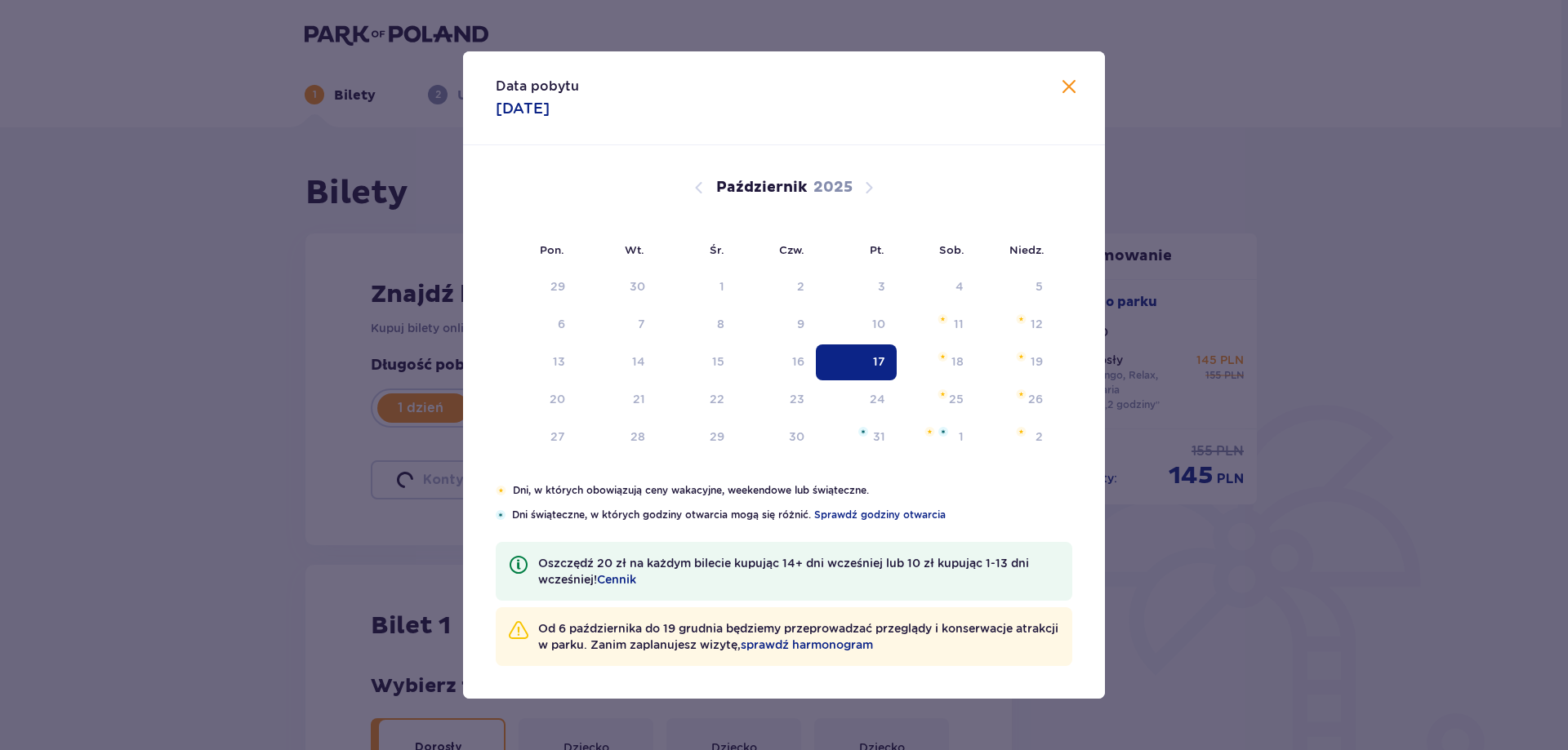
type input "[DATE]"
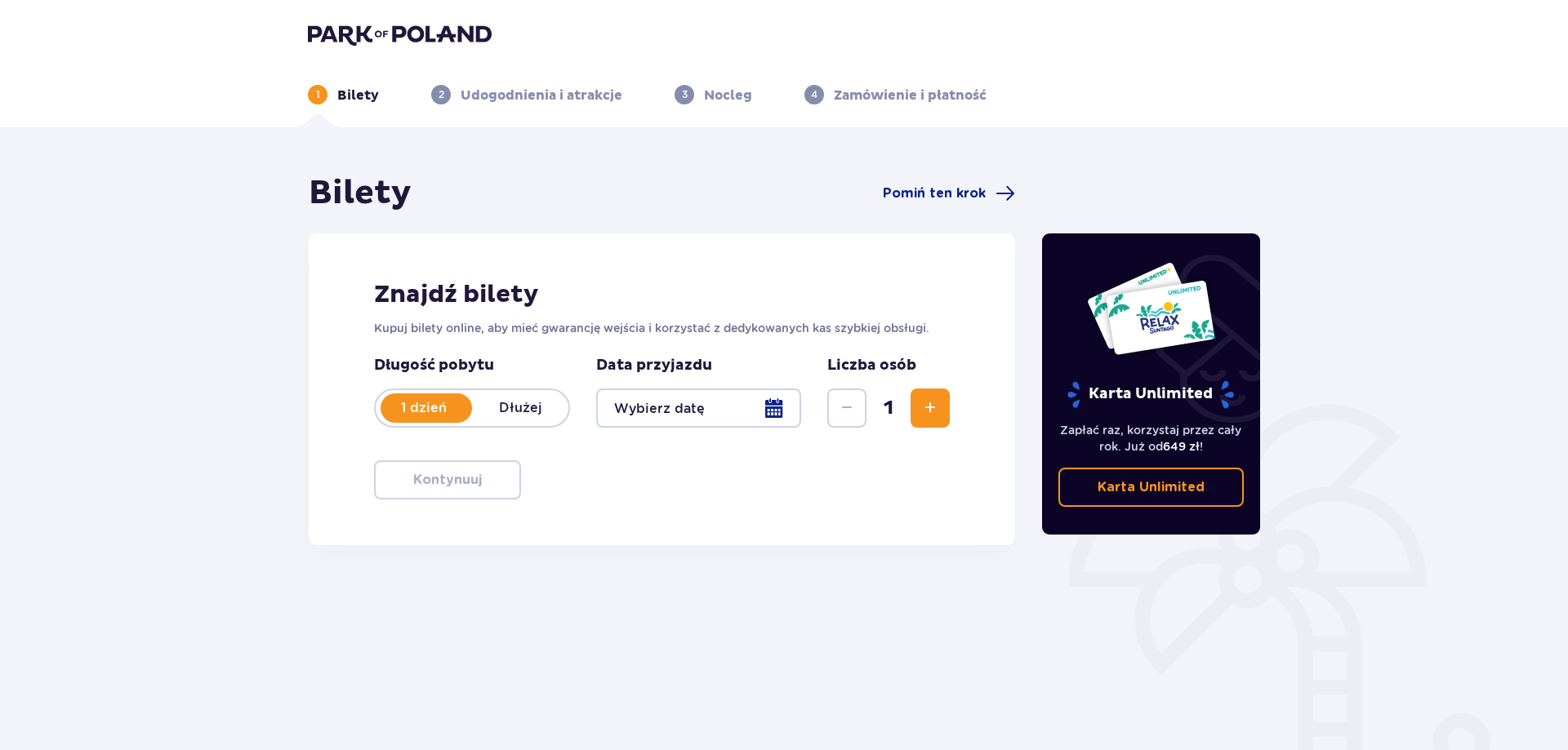
click at [732, 405] on div at bounding box center [698, 408] width 205 height 39
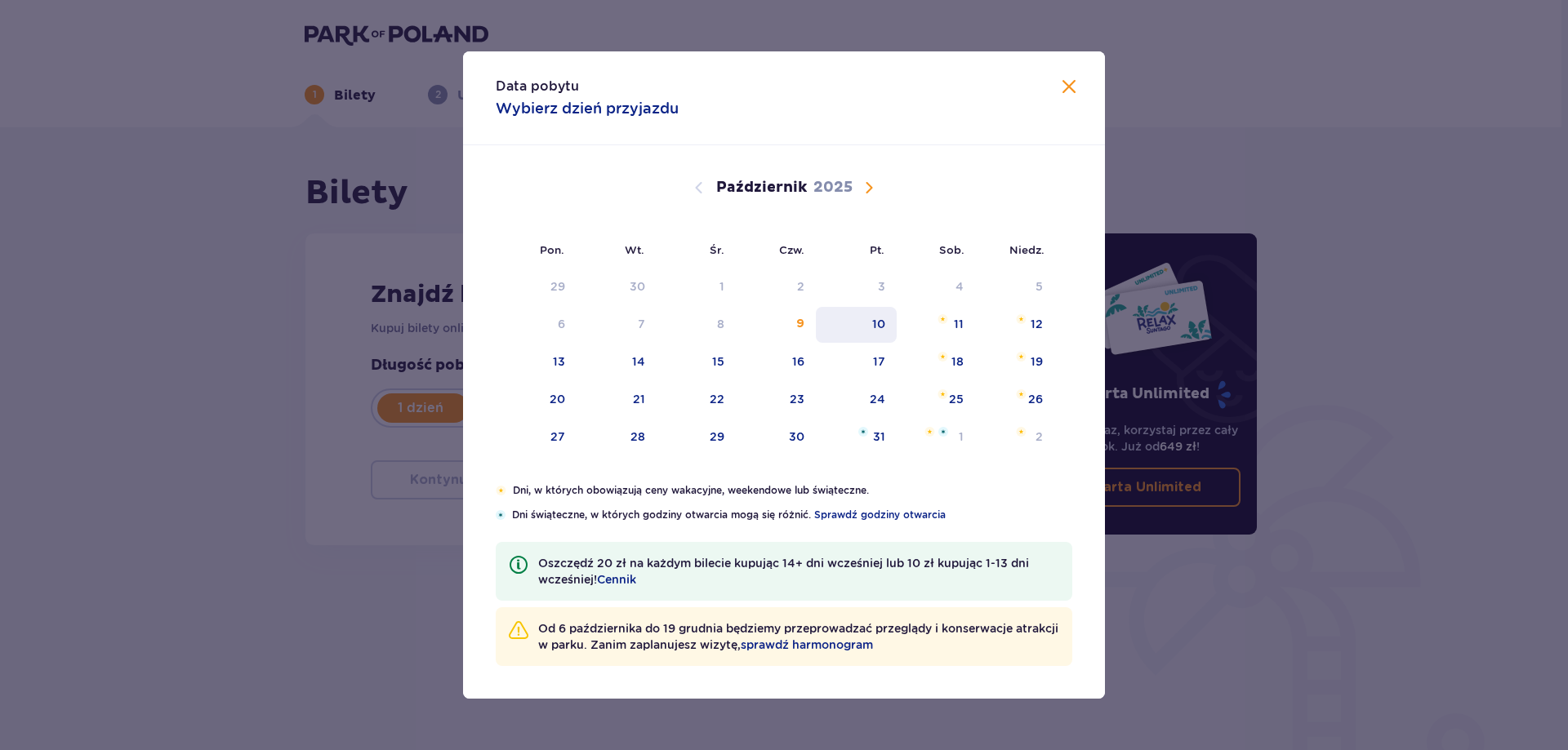
click at [885, 326] on div "10" at bounding box center [879, 324] width 13 height 16
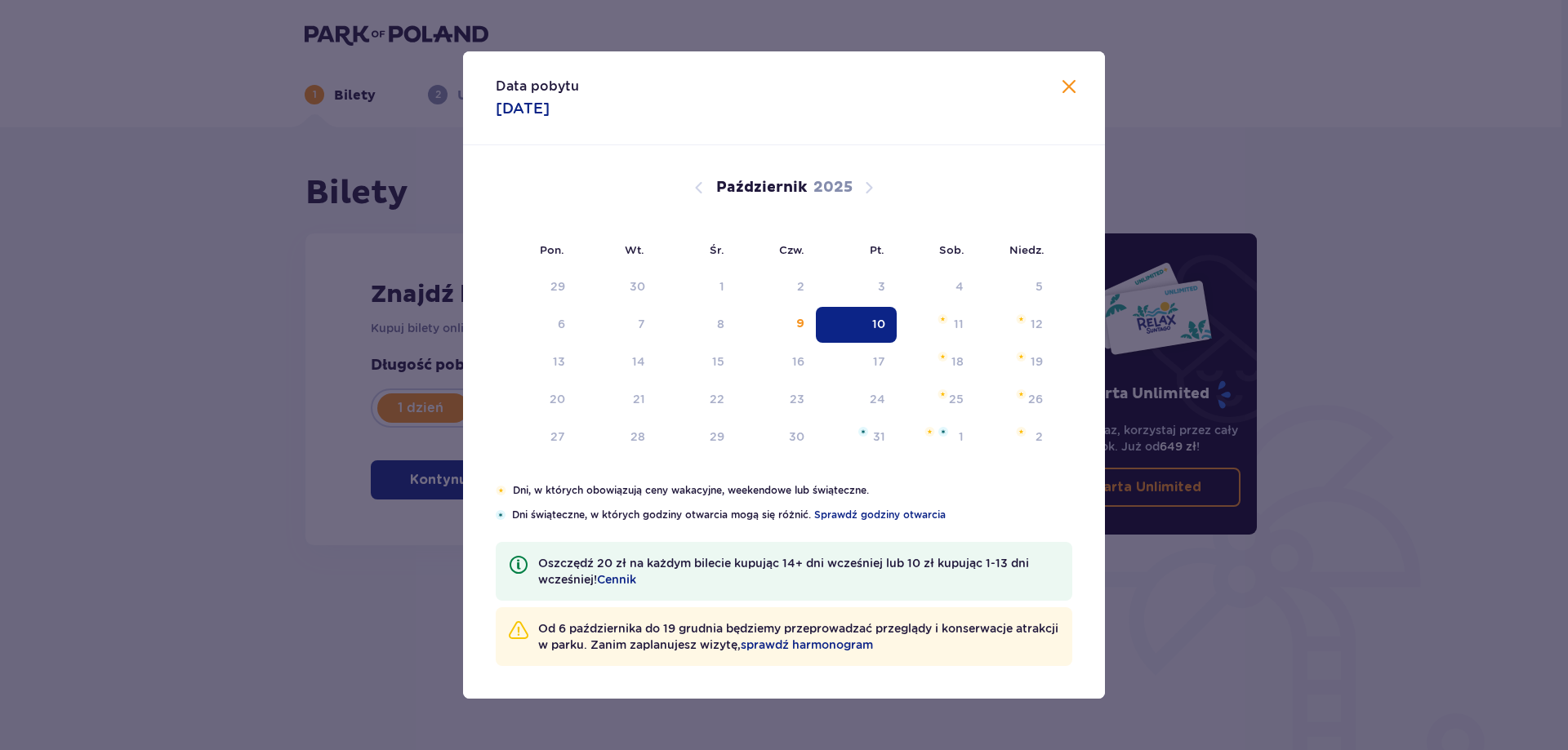
type input "[DATE]"
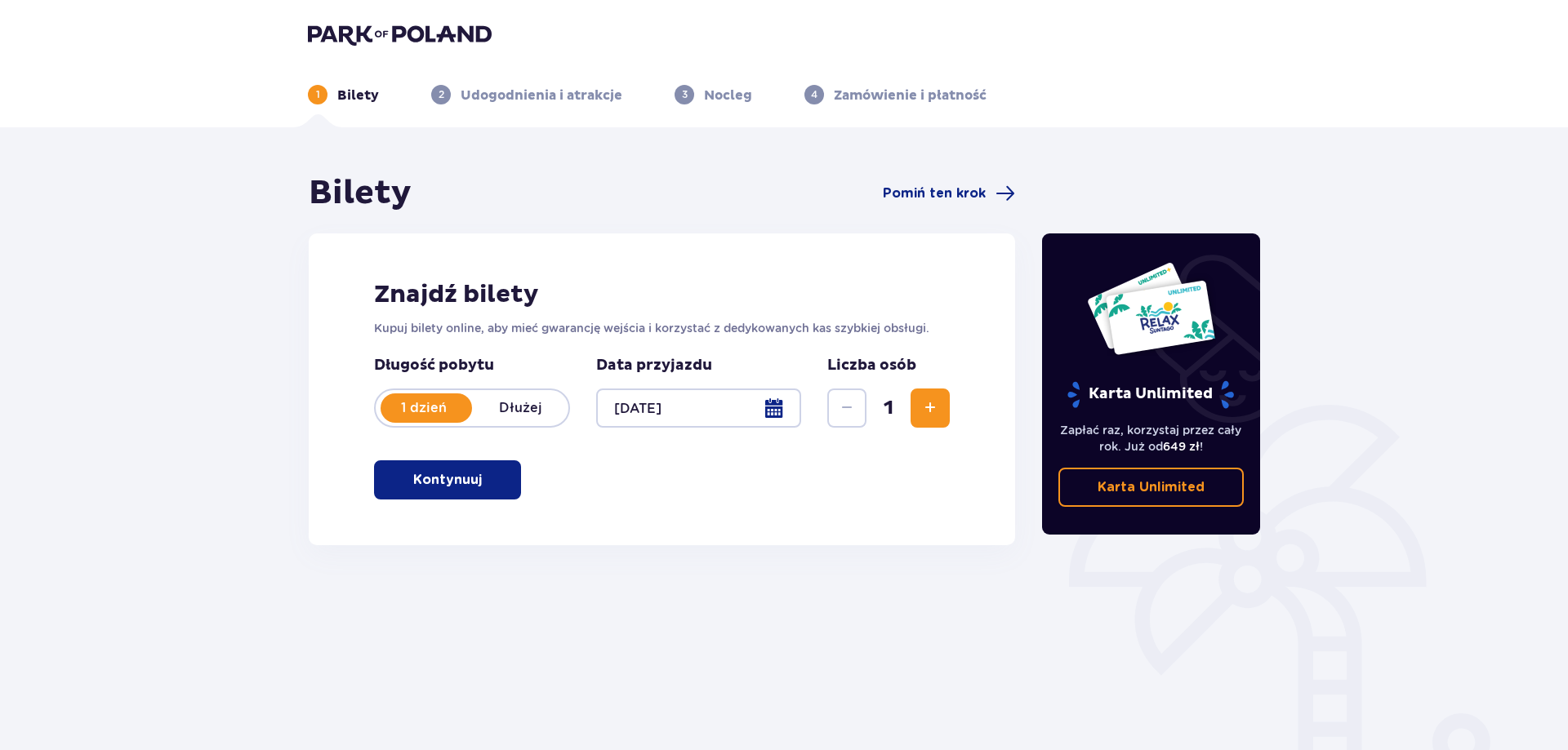
click at [465, 484] on p "Kontynuuj" at bounding box center [448, 480] width 69 height 18
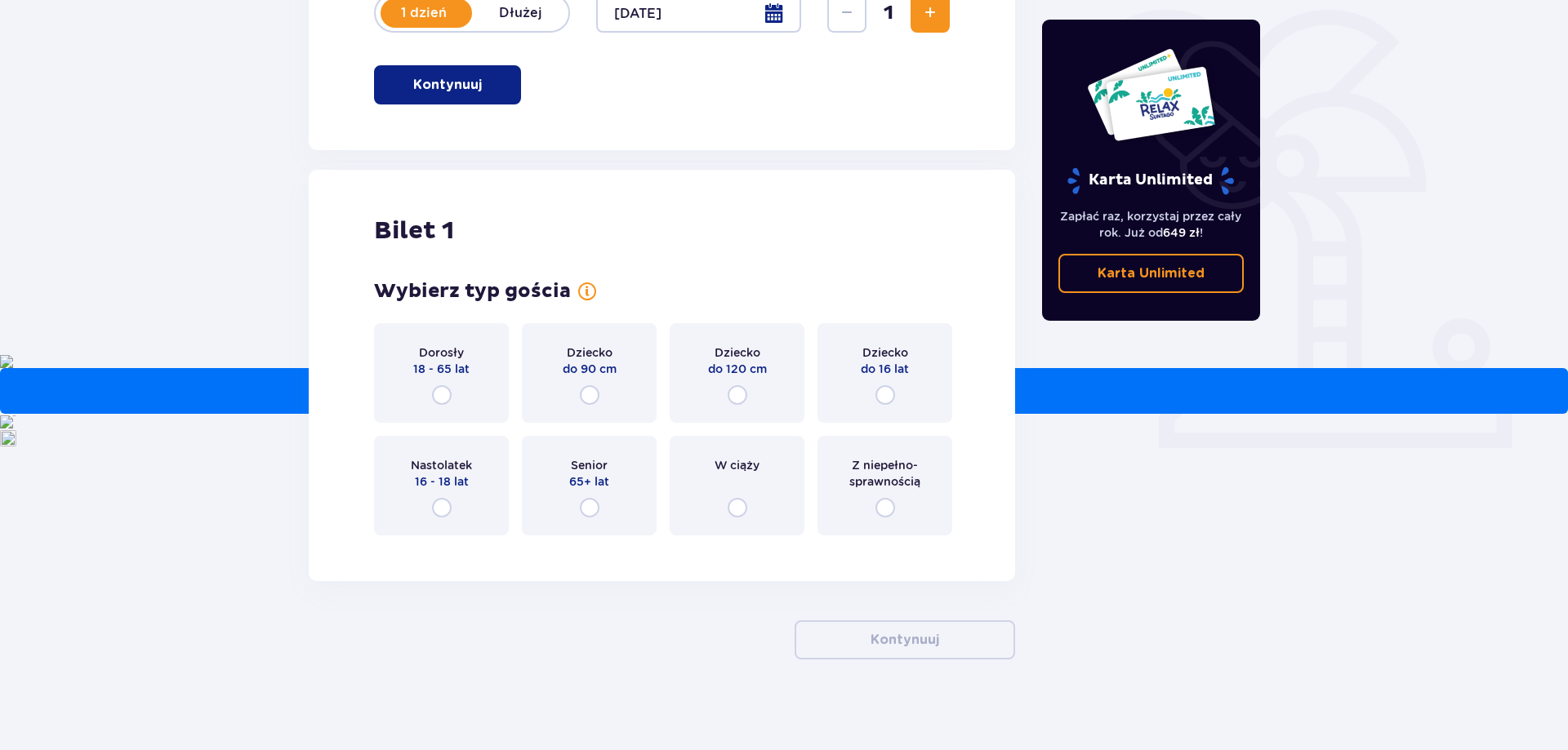
scroll to position [402, 0]
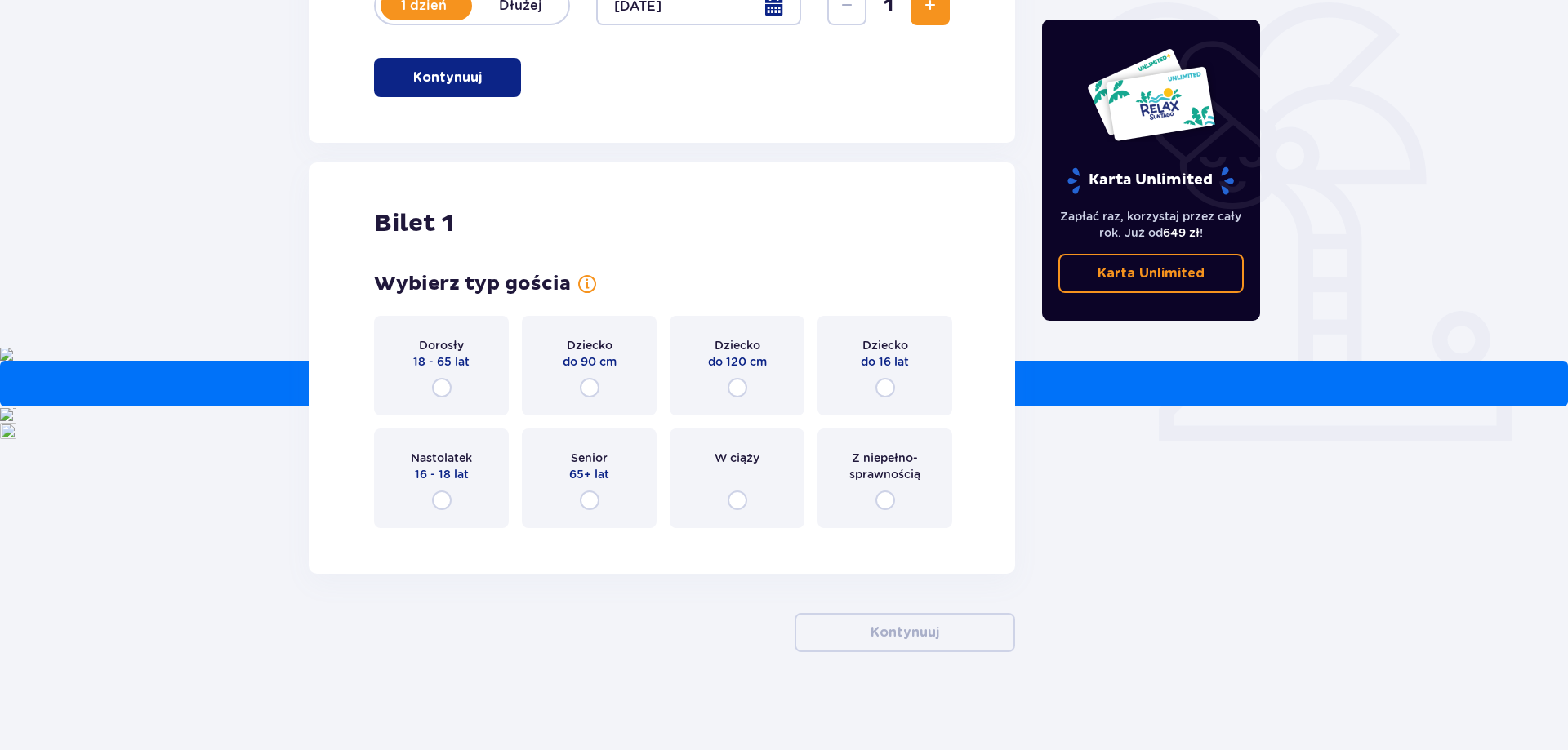
click at [445, 385] on input "radio" at bounding box center [442, 388] width 20 height 20
radio input "true"
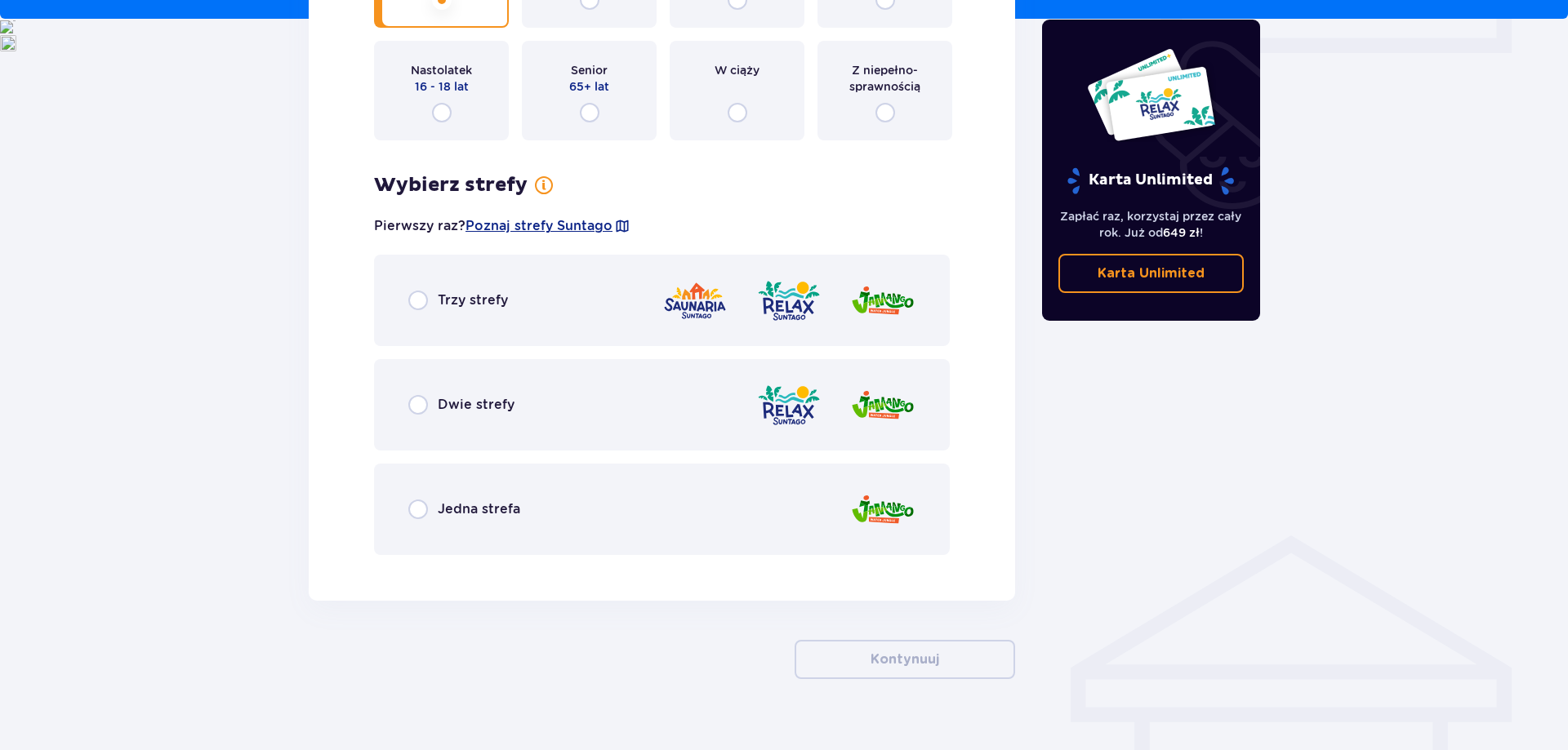
scroll to position [817, 0]
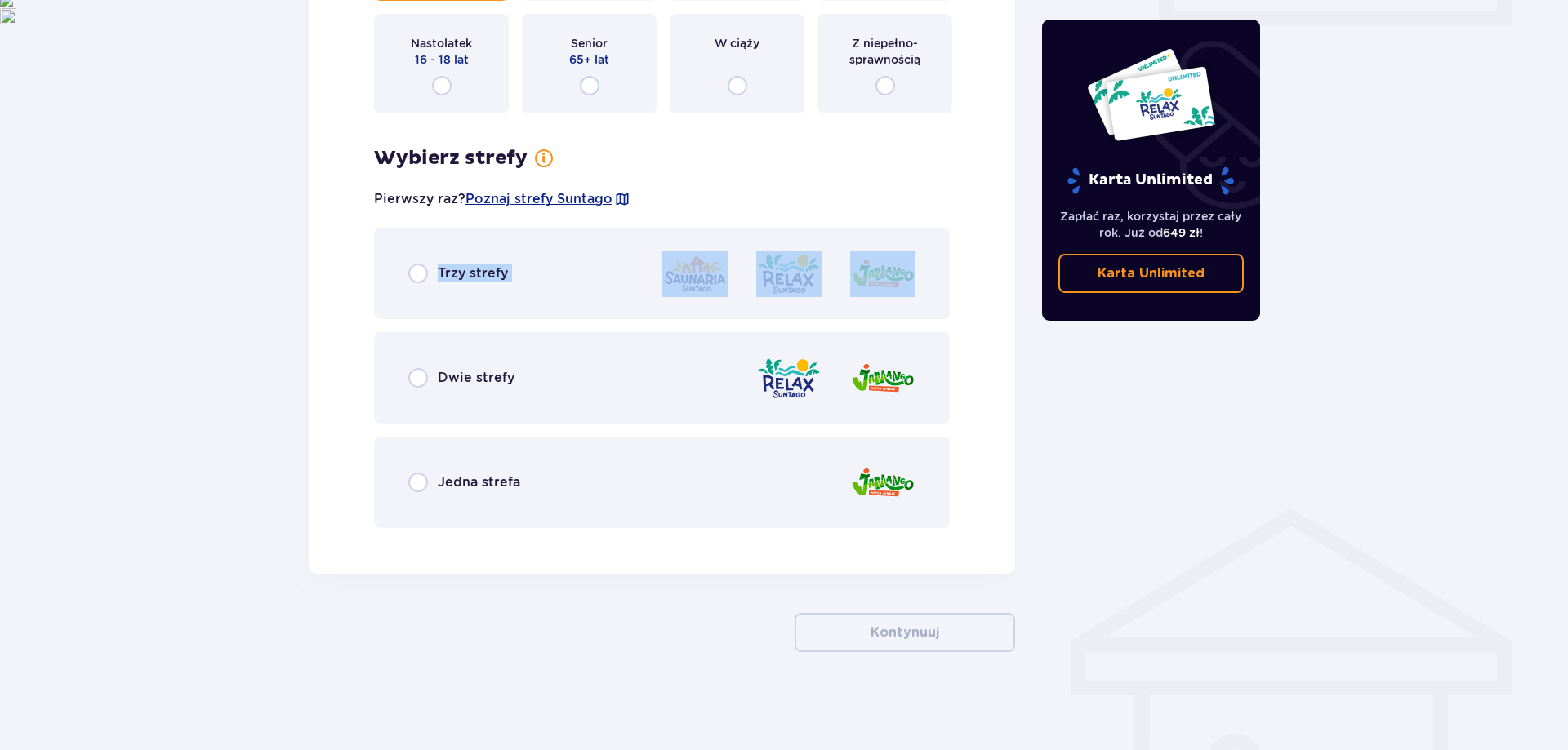
click at [430, 327] on div "Trzy strefy Dwie strefy Jedna strefa" at bounding box center [661, 377] width 575 height 300
click at [436, 280] on div "Trzy strefy" at bounding box center [458, 273] width 100 height 20
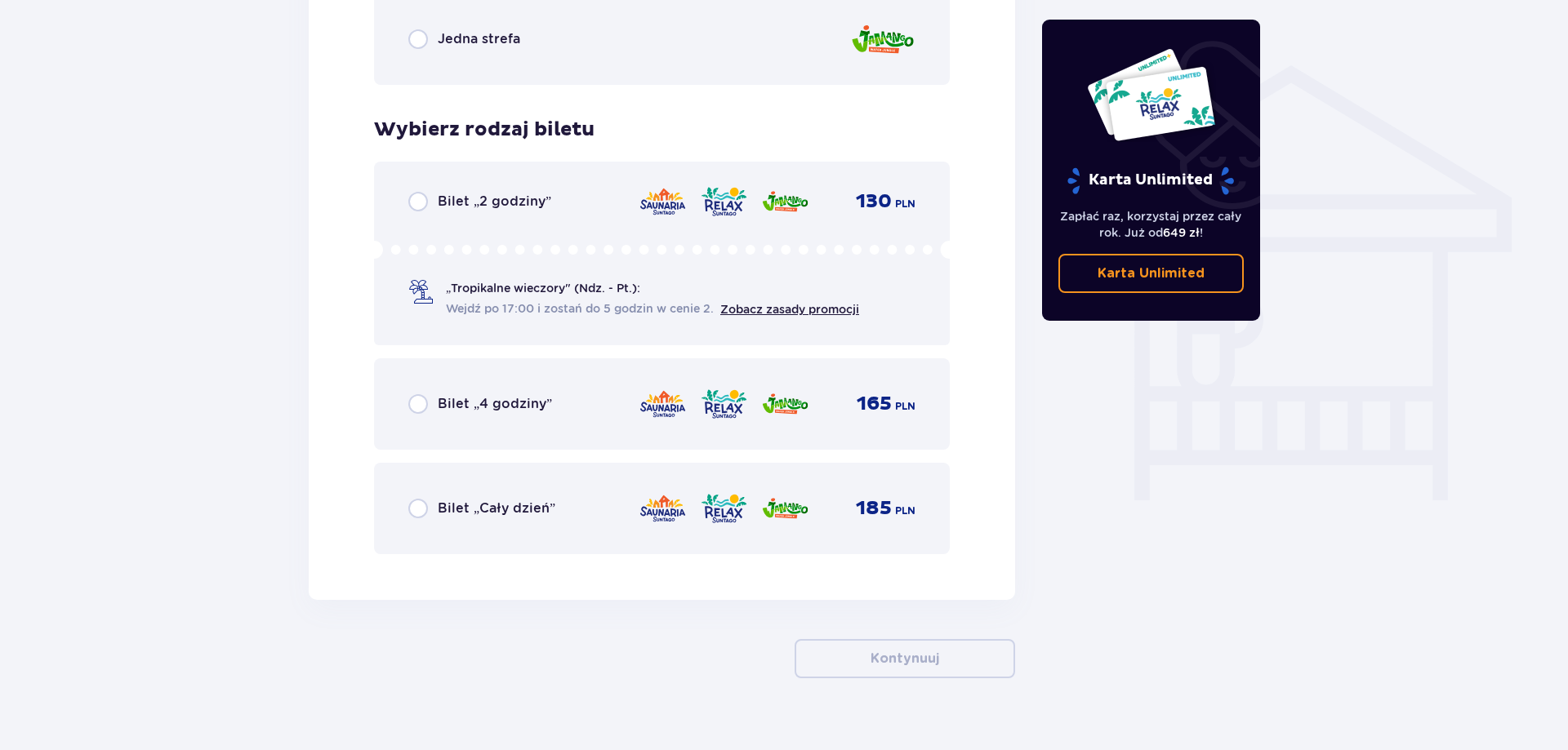
scroll to position [1286, 0]
